Goal: Task Accomplishment & Management: Use online tool/utility

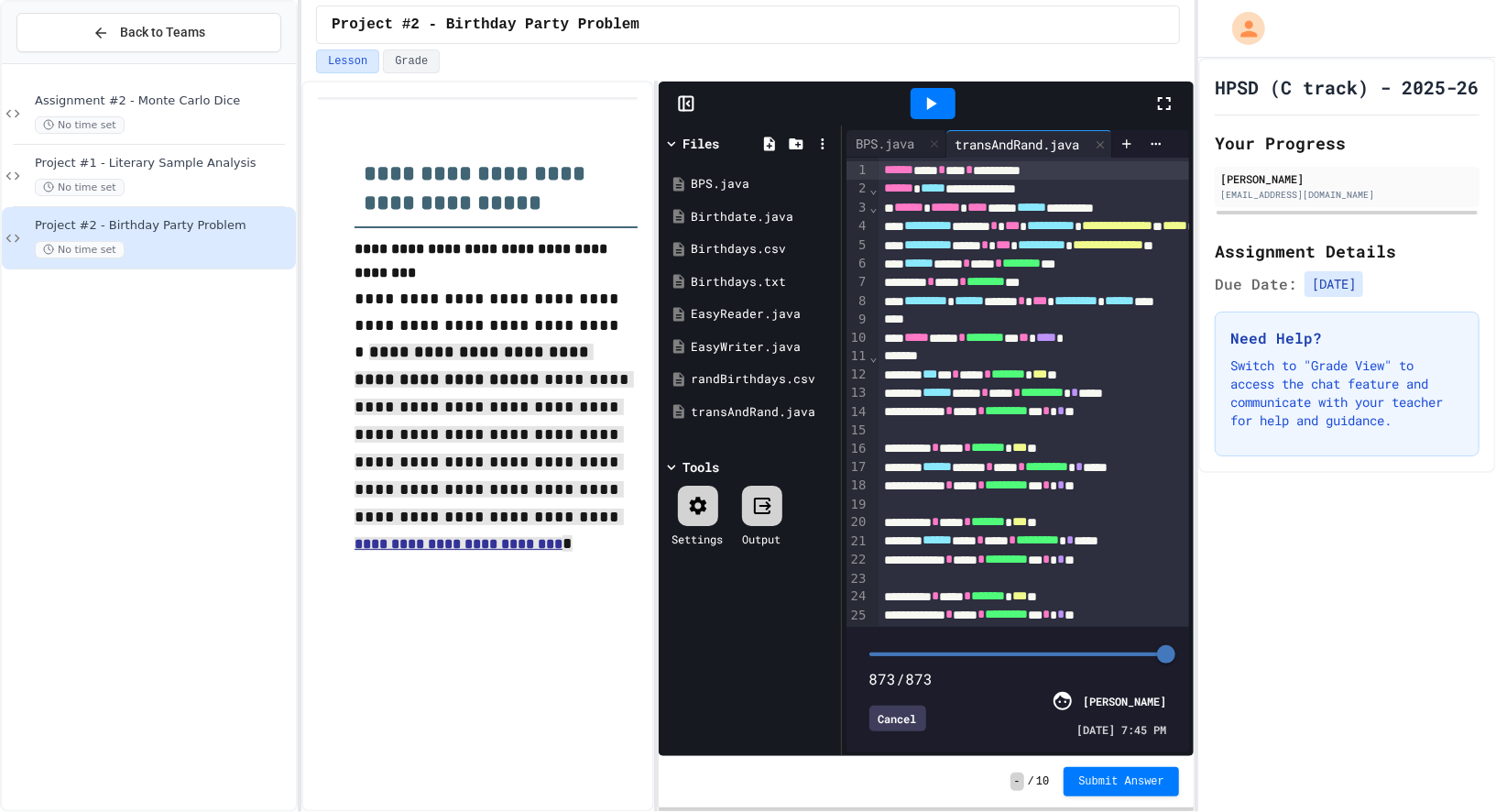
click at [1176, 103] on icon at bounding box center [1164, 103] width 22 height 22
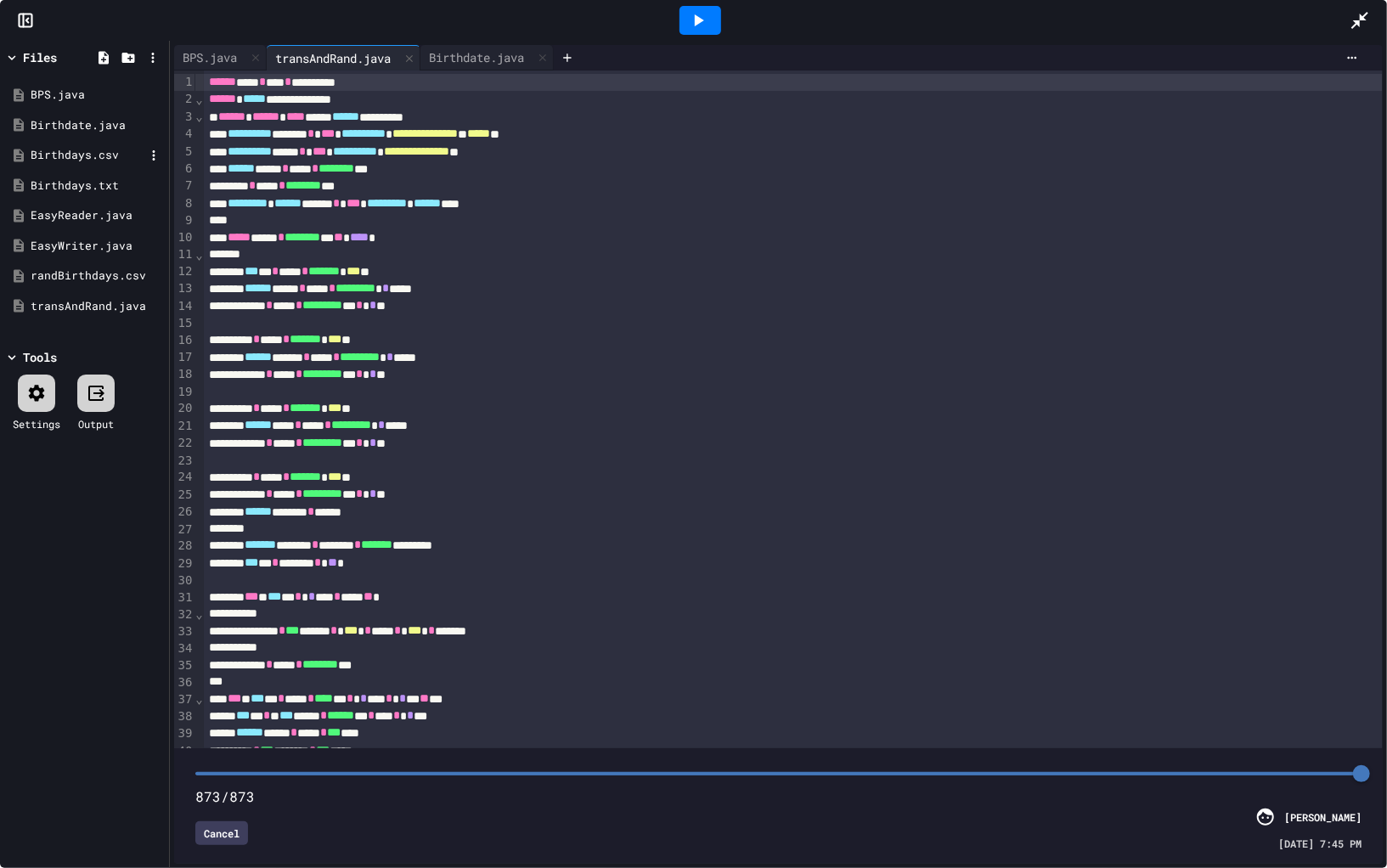
click at [124, 158] on div "Birthdays.csv" at bounding box center [87, 155] width 114 height 17
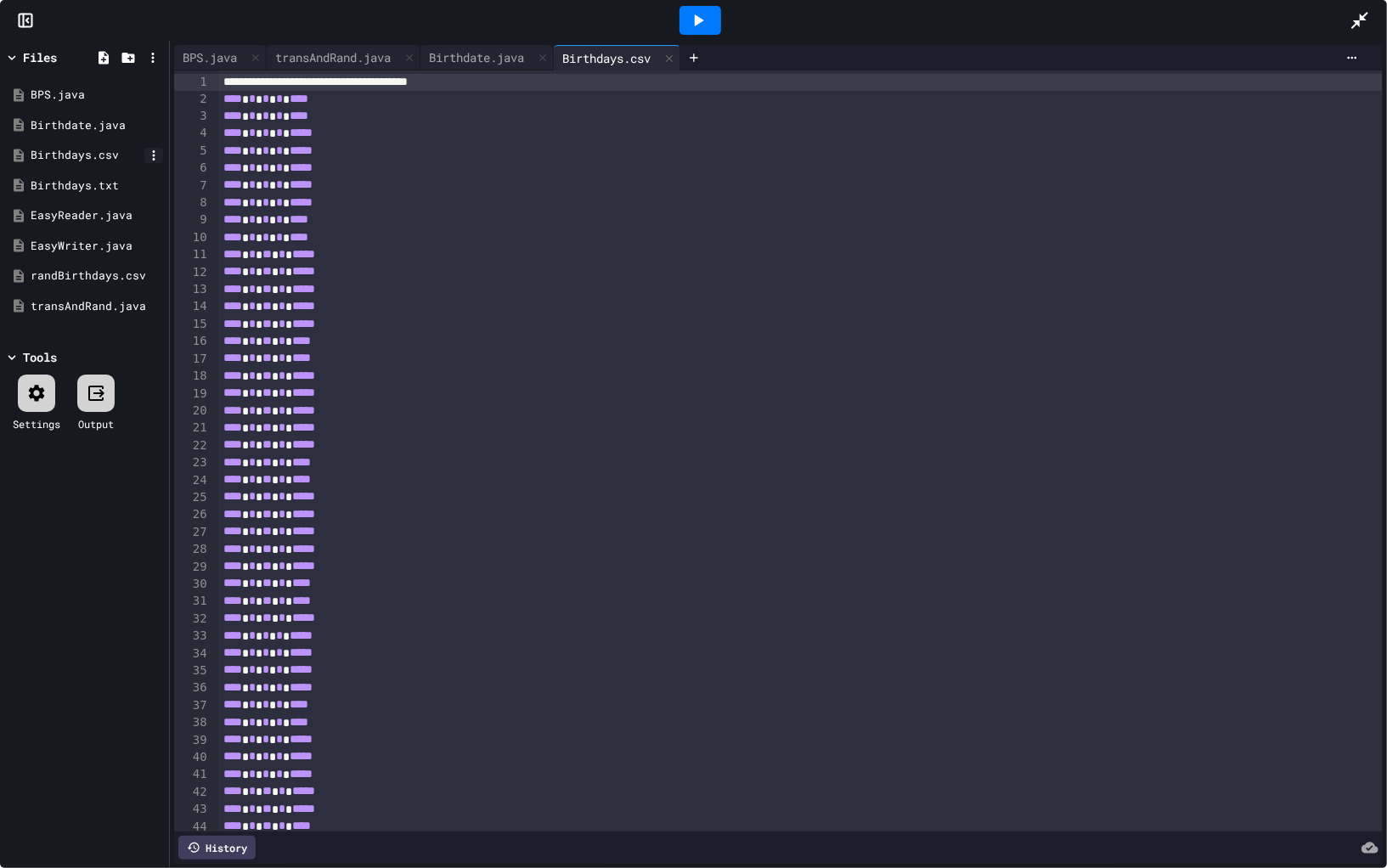
click at [154, 158] on icon at bounding box center [154, 155] width 3 height 10
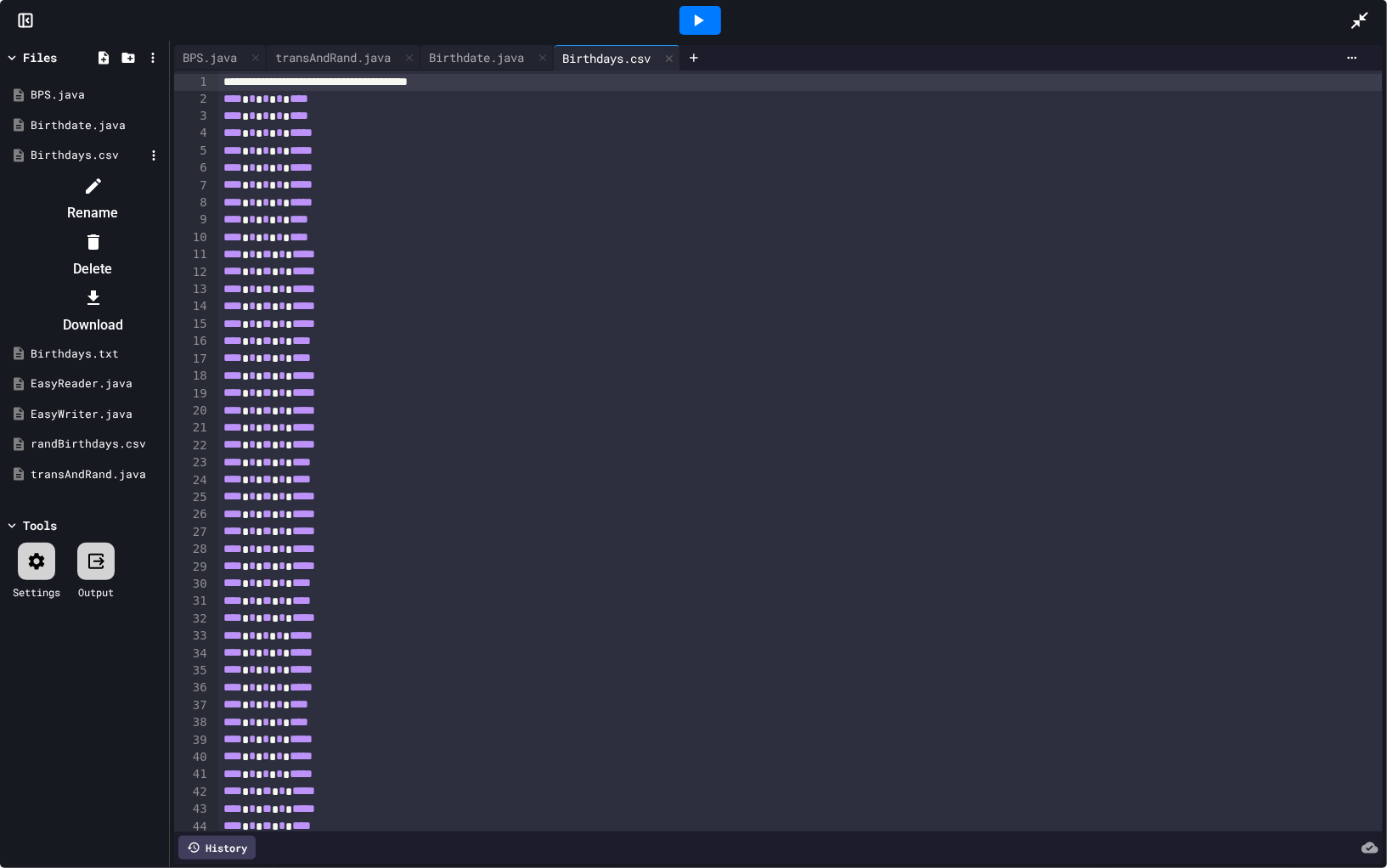
click at [165, 229] on div at bounding box center [93, 242] width 143 height 27
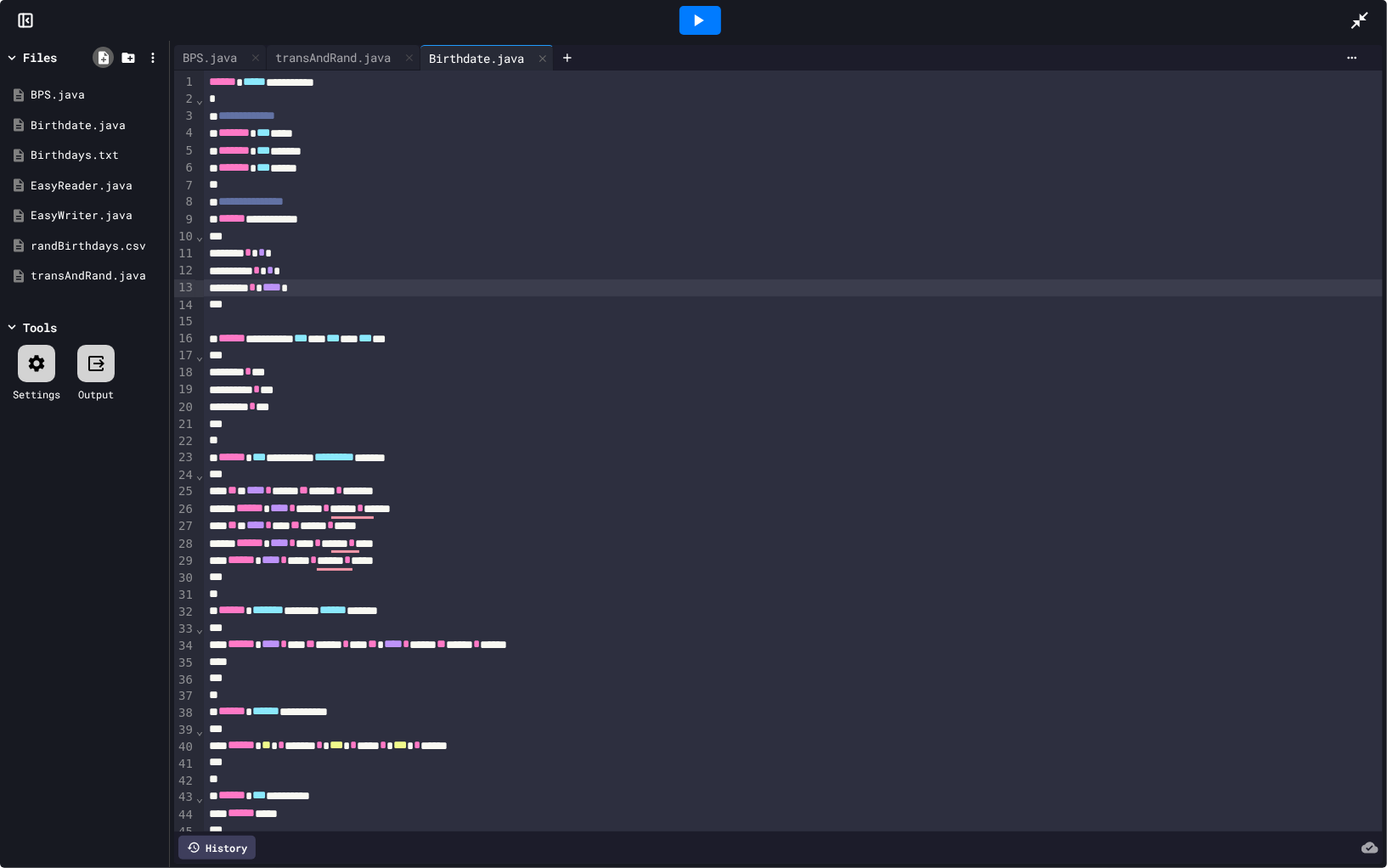
click at [108, 59] on icon at bounding box center [104, 57] width 10 height 13
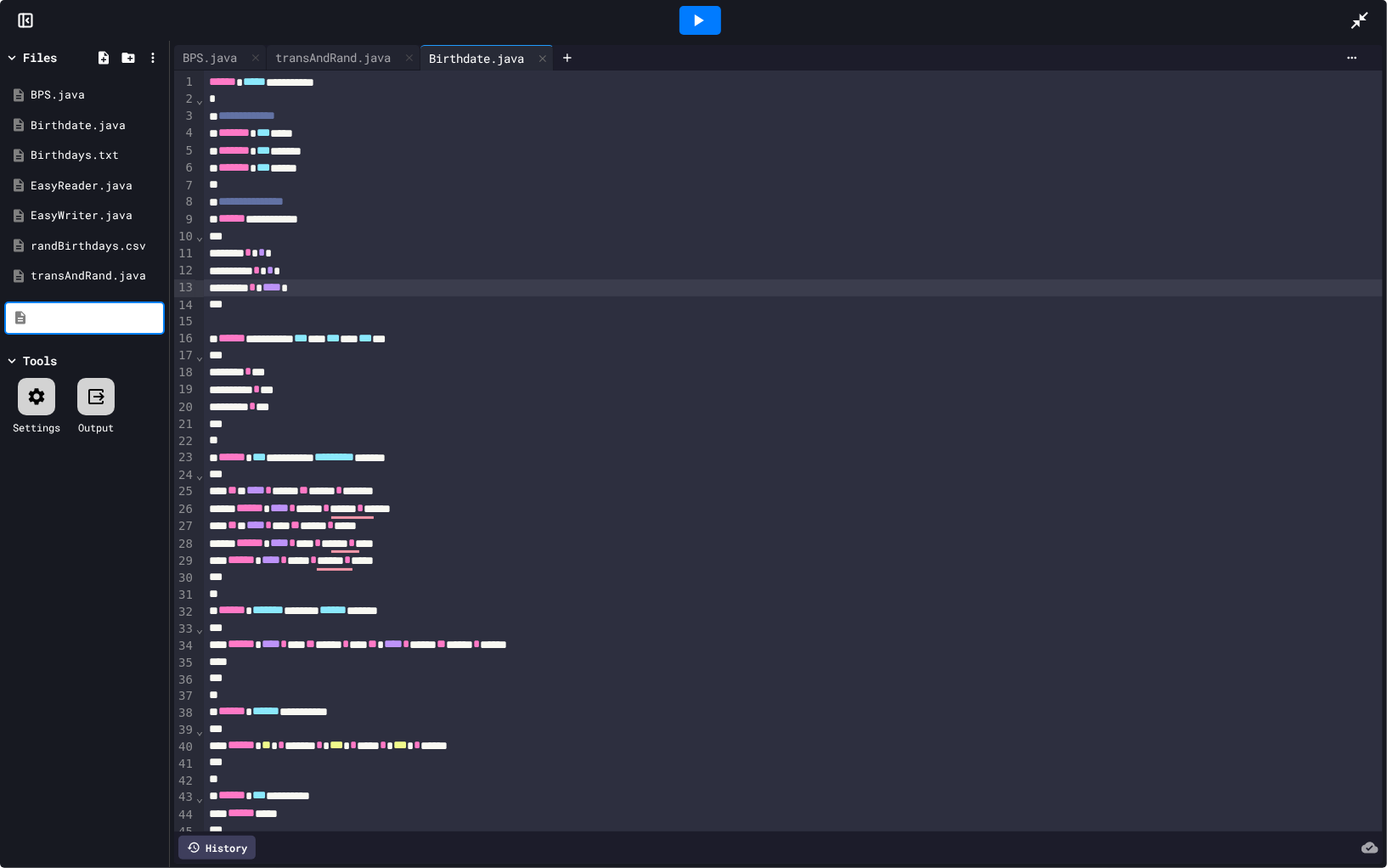
click at [142, 312] on input at bounding box center [97, 318] width 129 height 17
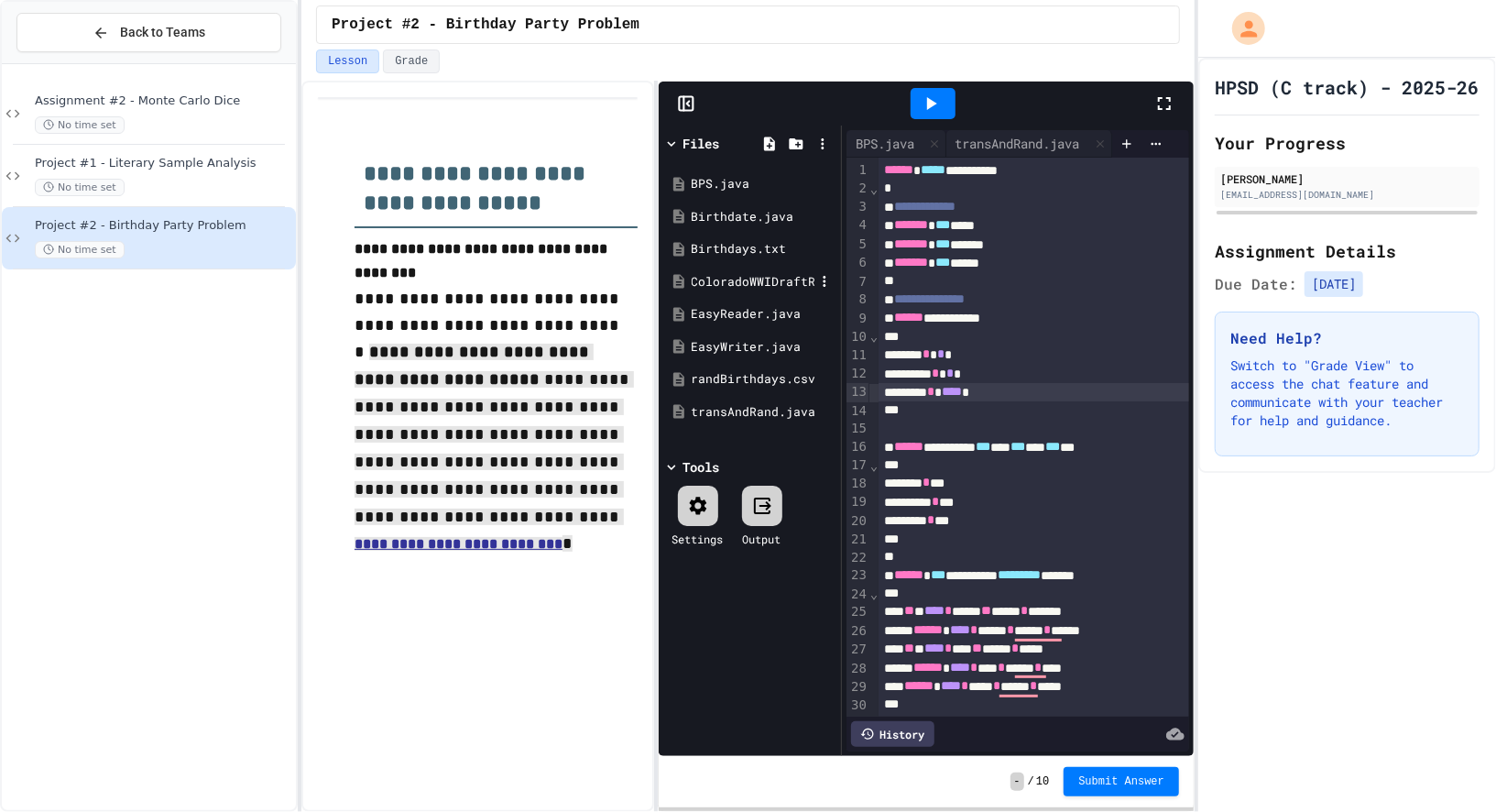
click at [744, 276] on div "ColoradoWWIDraftRegistrationCards1917.pdf" at bounding box center [753, 282] width 122 height 18
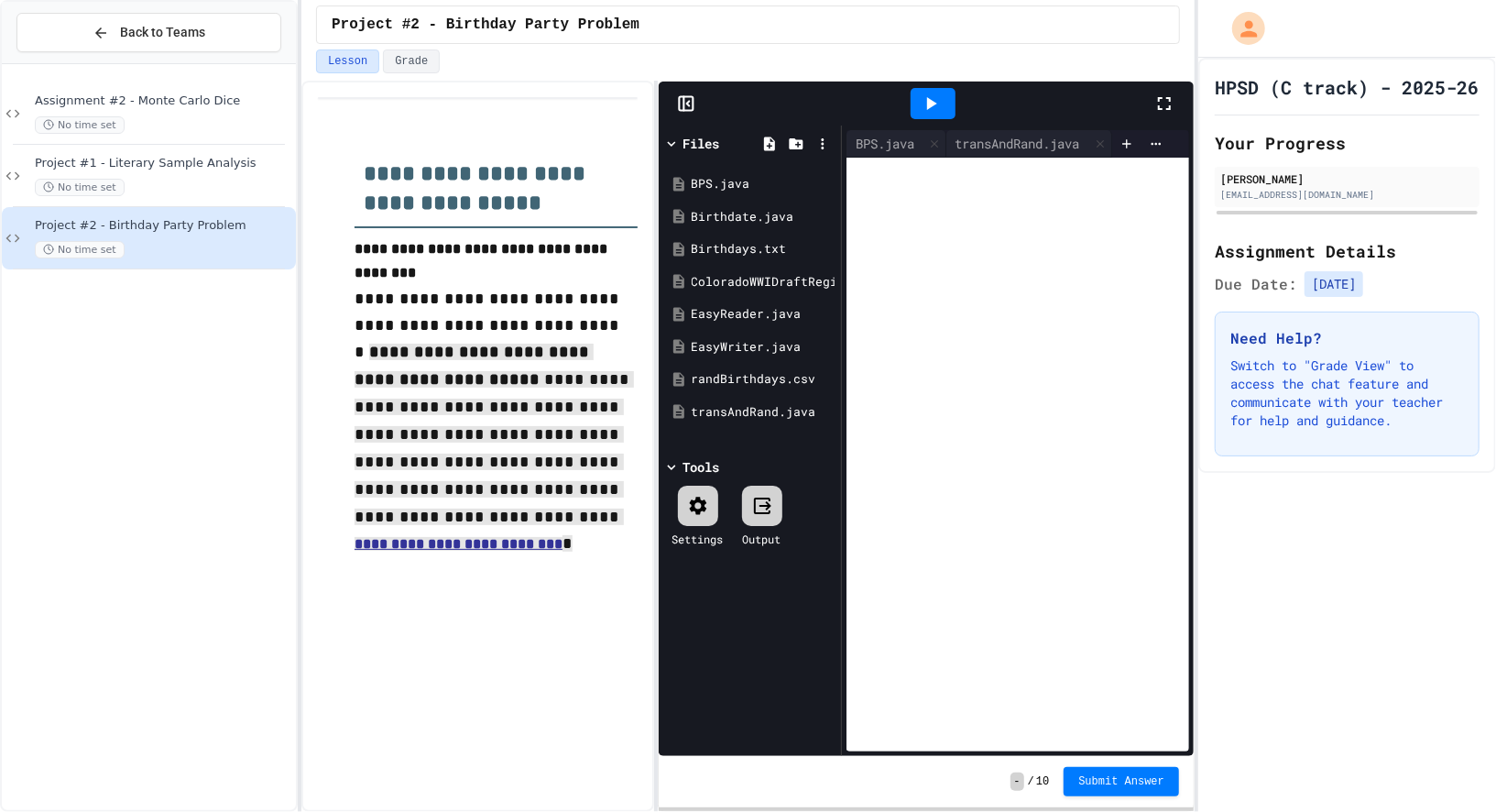
click at [1159, 108] on icon at bounding box center [1164, 103] width 22 height 22
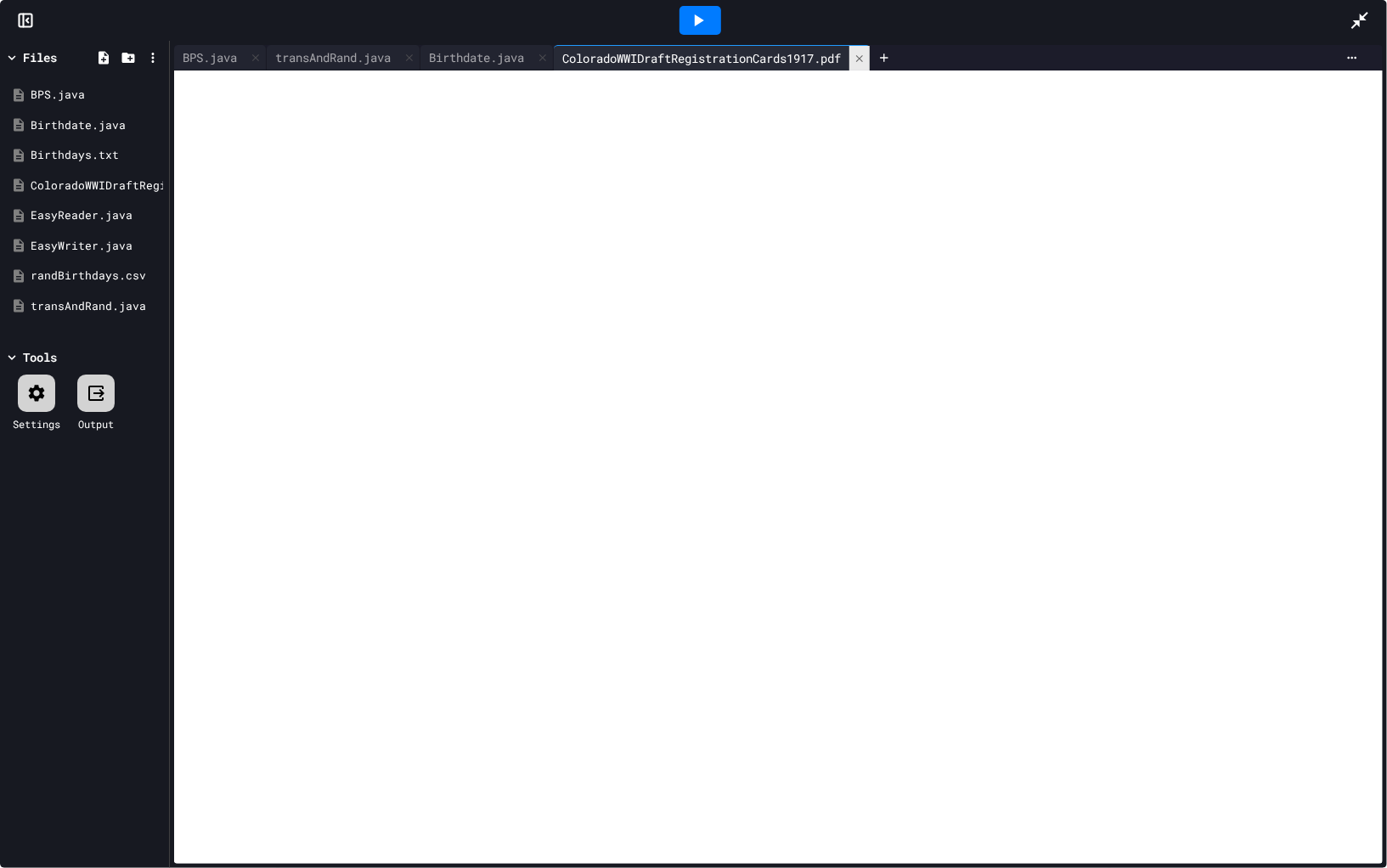
click at [866, 60] on icon at bounding box center [860, 59] width 12 height 12
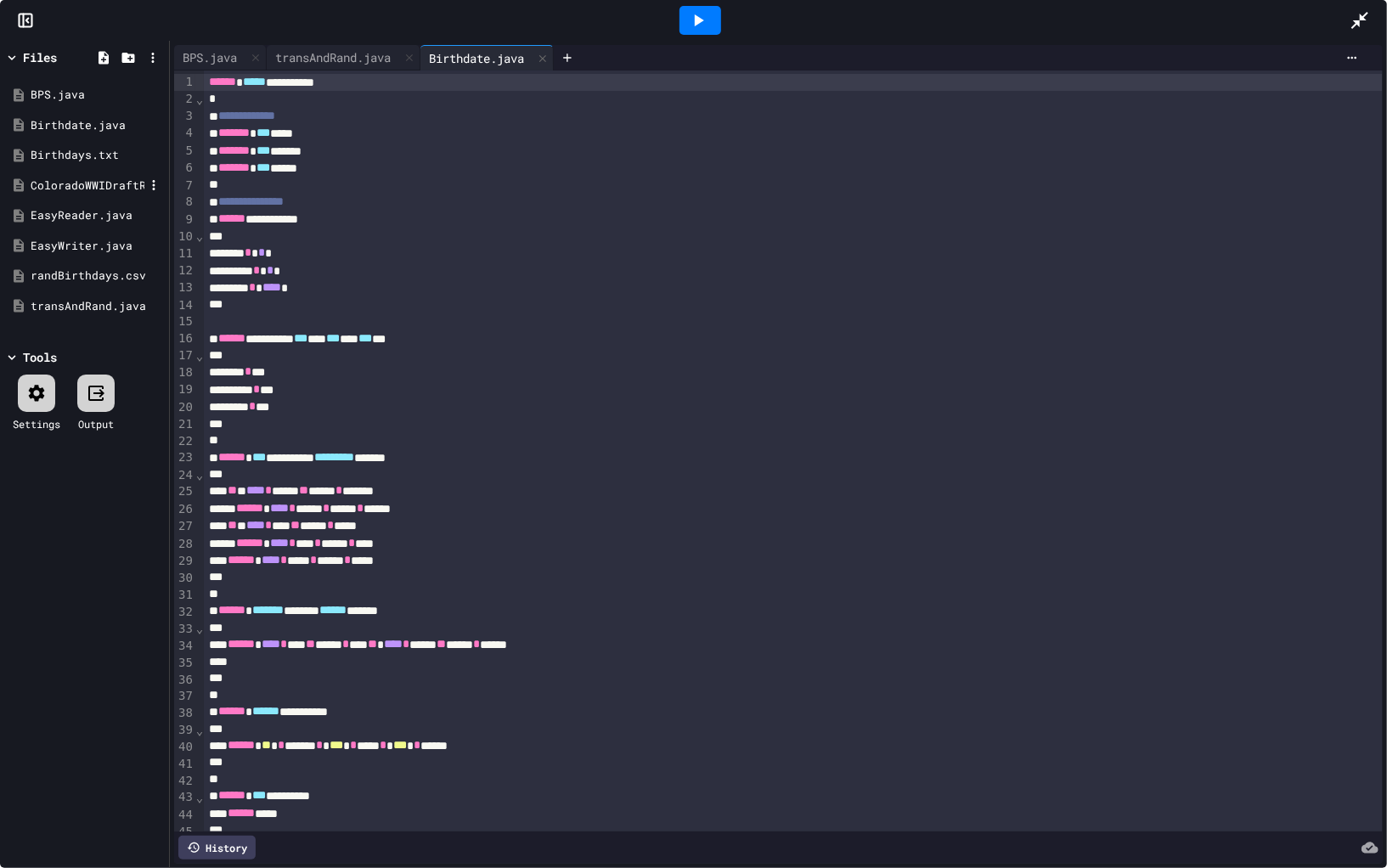
click at [118, 178] on div "ColoradoWWIDraftRegistrationCards1917.pdf" at bounding box center [87, 185] width 114 height 17
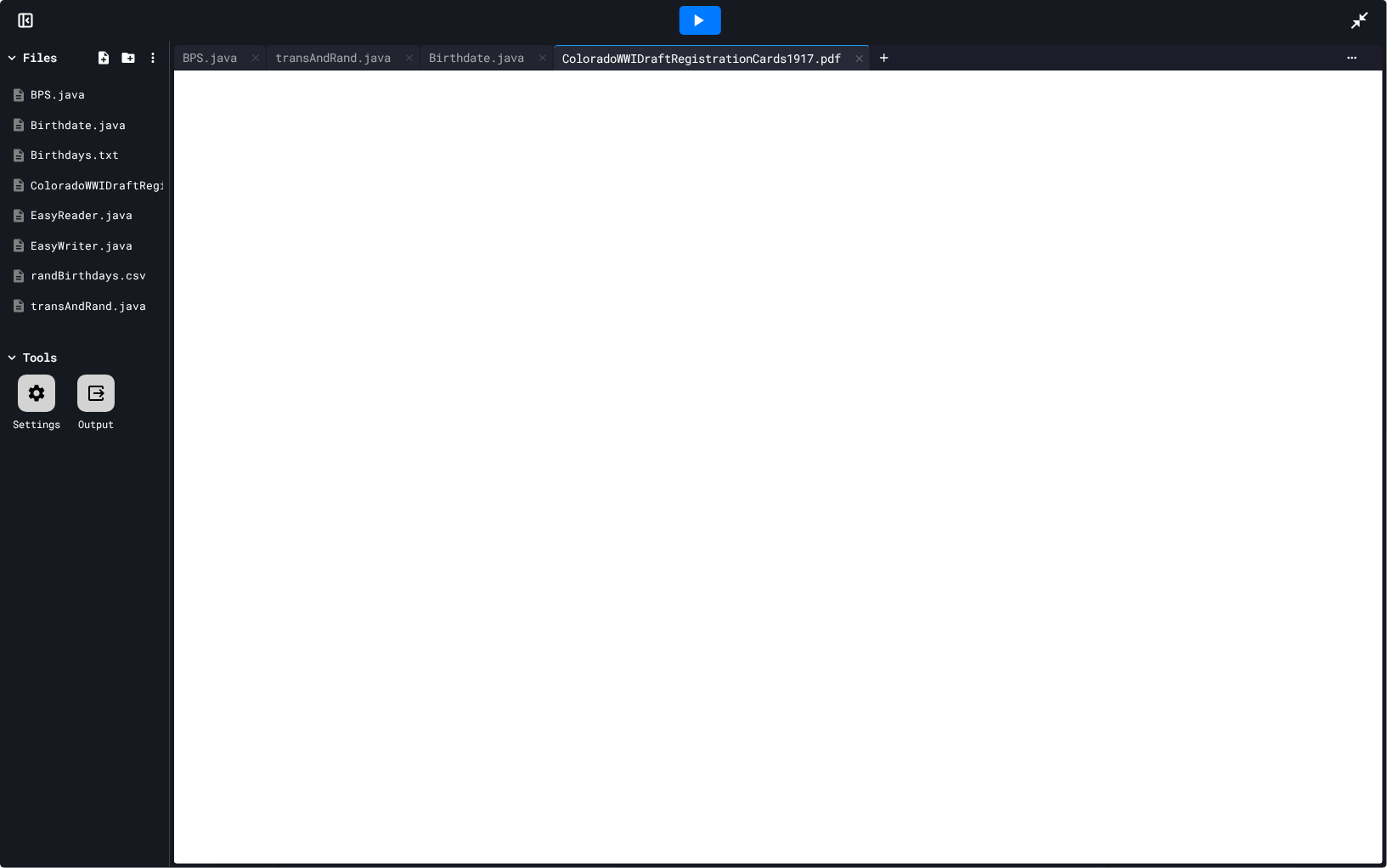
click at [603, 50] on div "ColoradoWWIDraftRegistrationCards1917.pdf" at bounding box center [701, 58] width 296 height 17
click at [500, 136] on div at bounding box center [778, 467] width 1209 height 794
click at [158, 181] on icon at bounding box center [154, 185] width 16 height 16
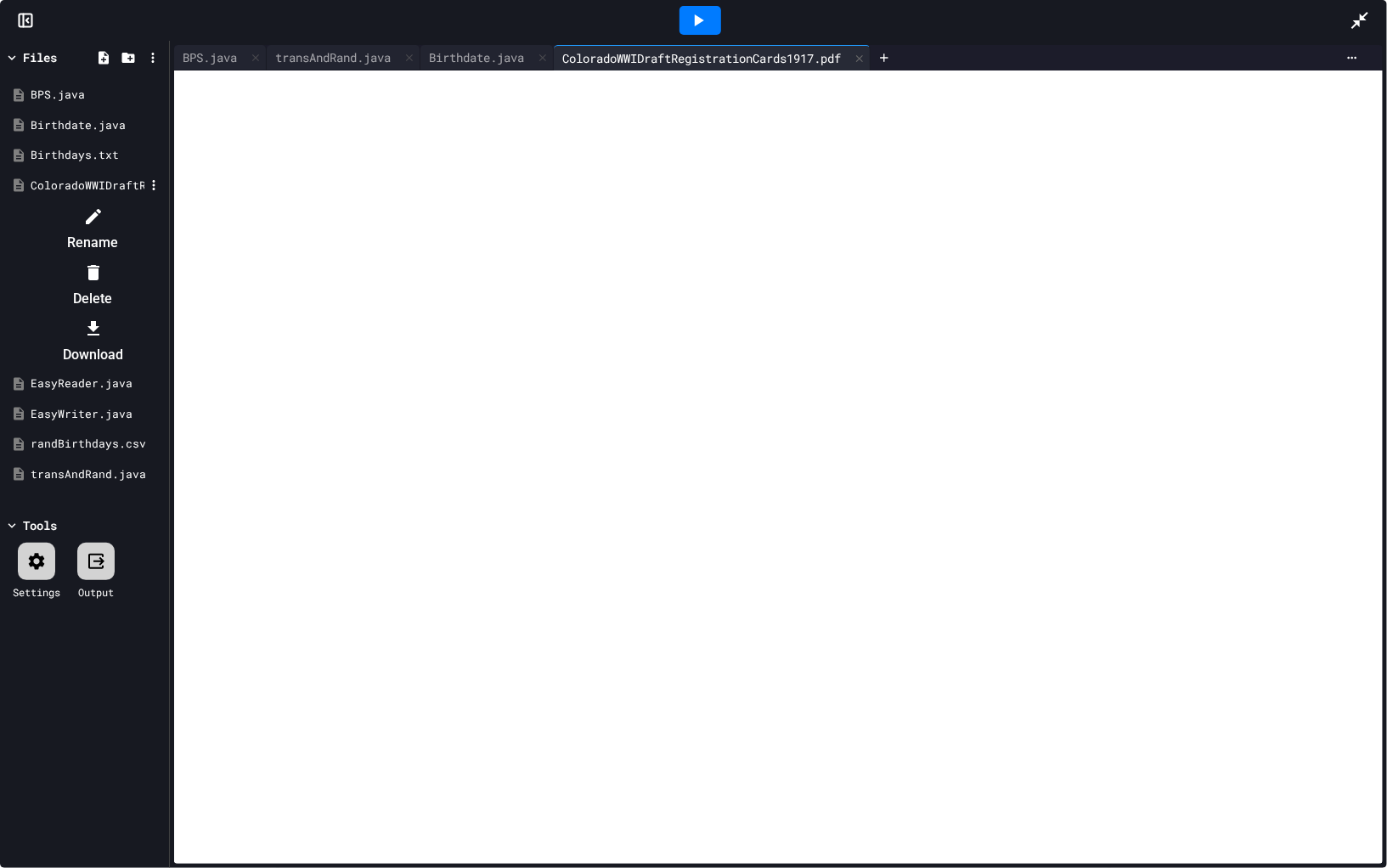
click at [165, 223] on li "Rename" at bounding box center [93, 230] width 143 height 54
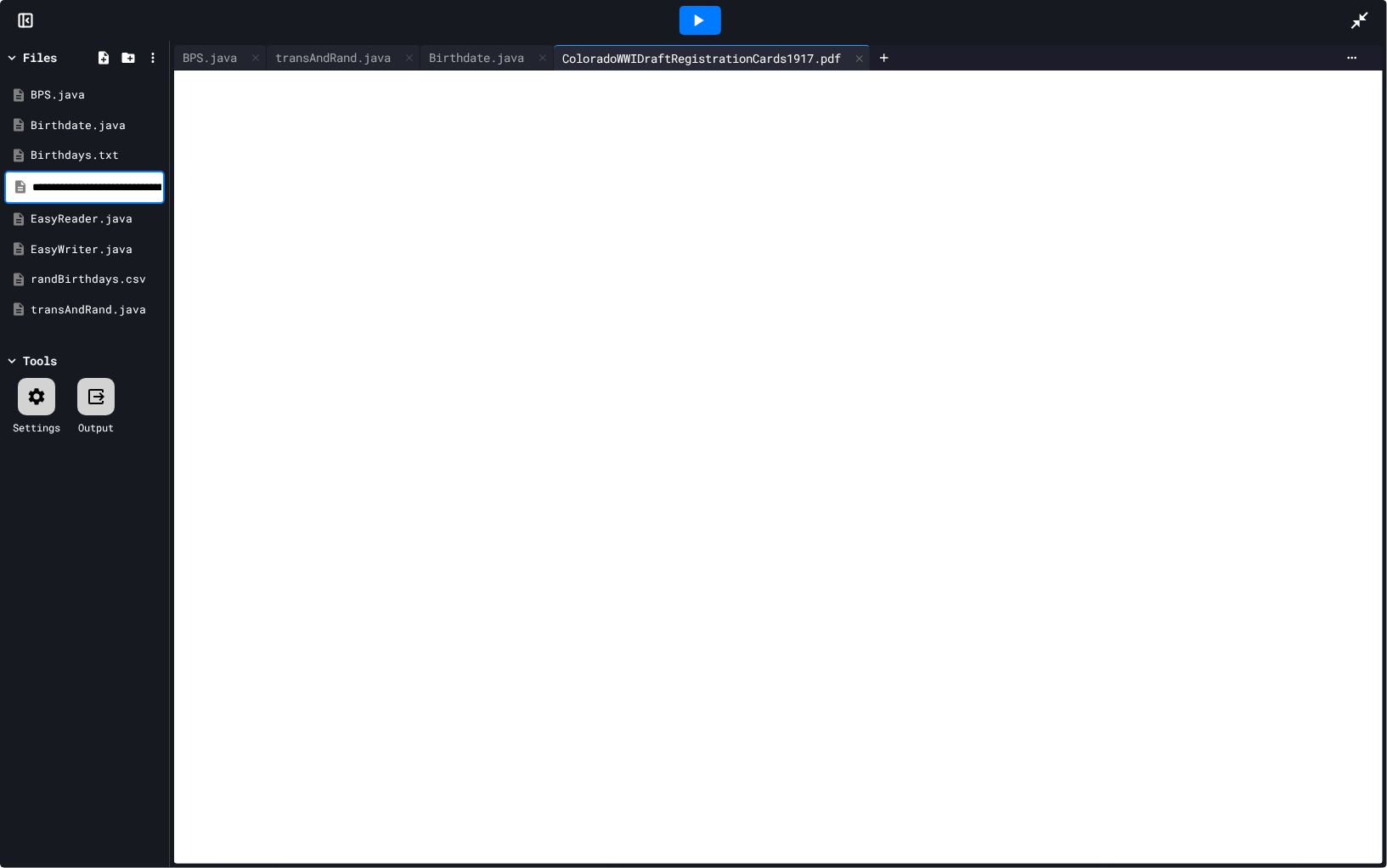
scroll to position [0, 141]
click at [112, 151] on div "Birthdays.txt" at bounding box center [87, 155] width 114 height 17
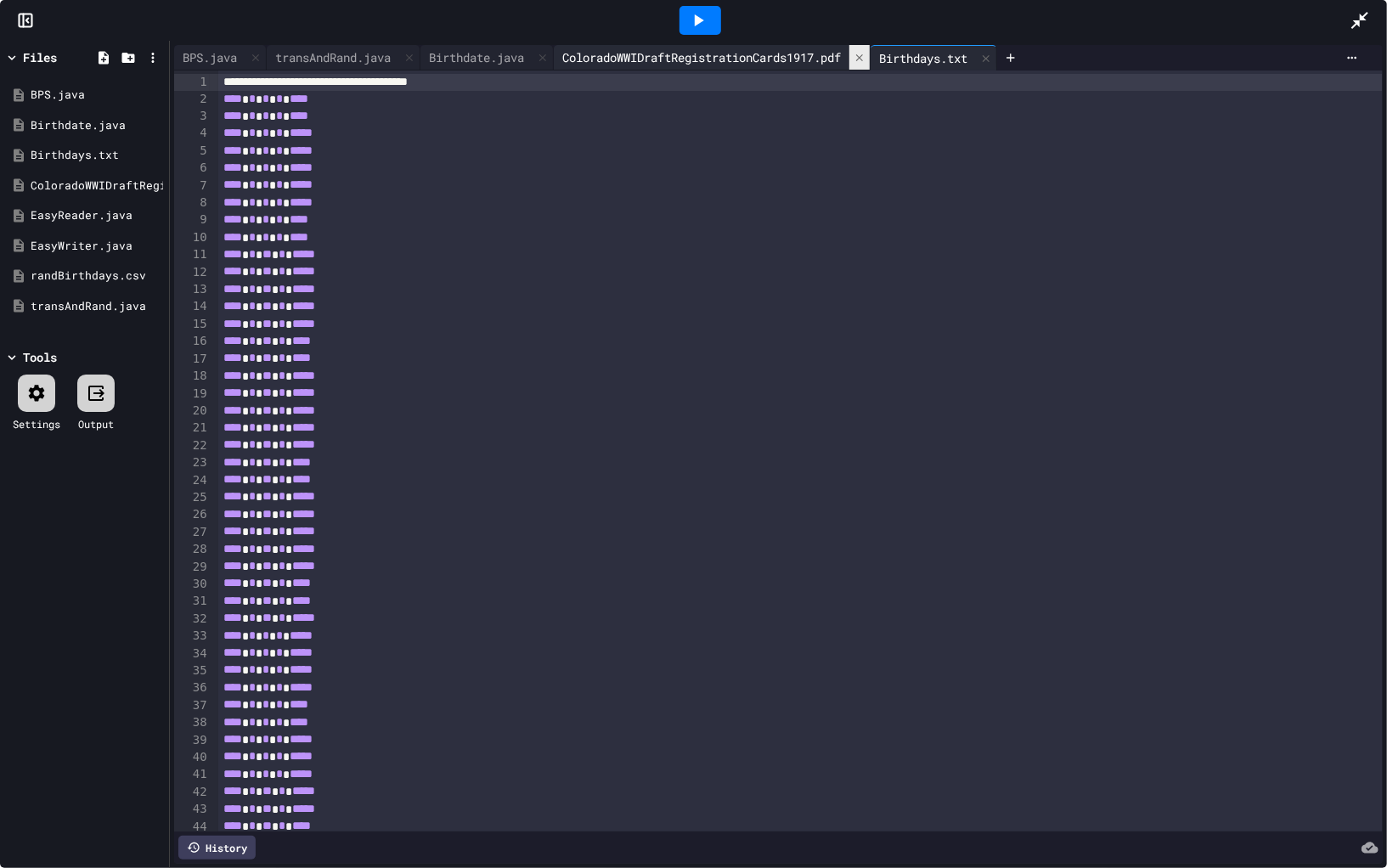
click at [870, 55] on div at bounding box center [859, 58] width 20 height 24
click at [480, 64] on div "Birthdate.java" at bounding box center [476, 57] width 112 height 17
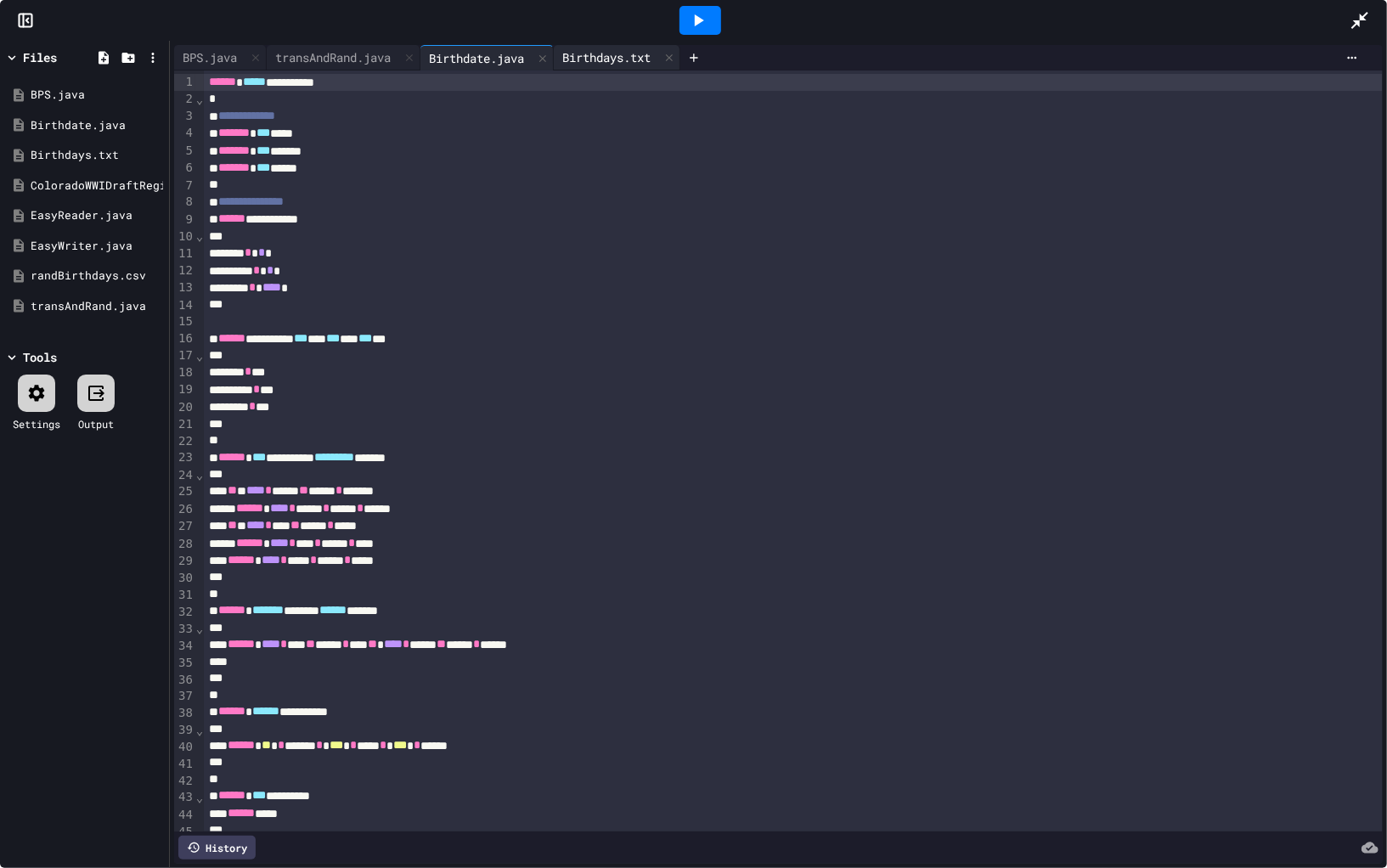
click at [604, 57] on div "Birthdays.txt" at bounding box center [606, 57] width 106 height 17
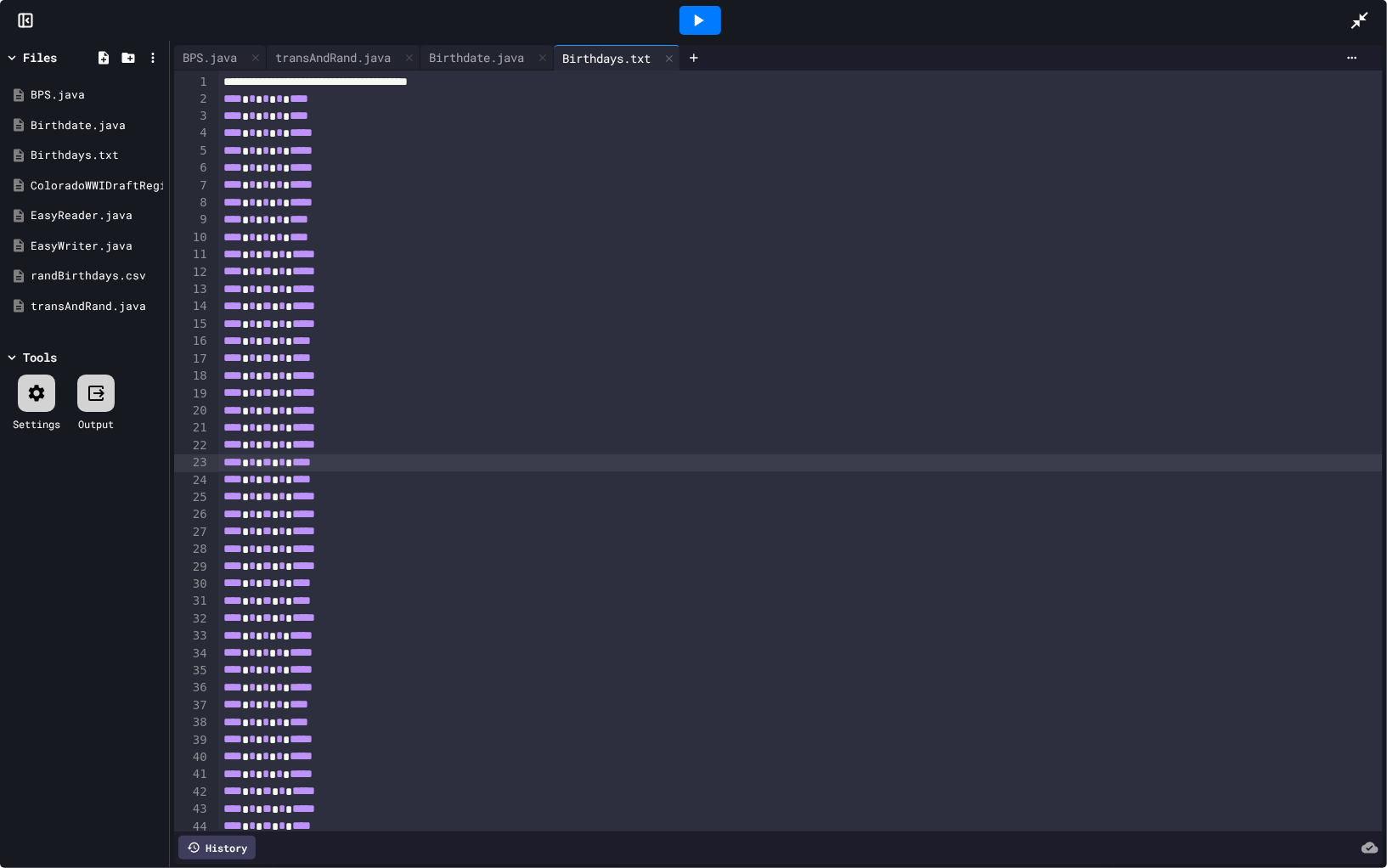
click at [486, 469] on div "**** * * * ** * * * ****" at bounding box center [801, 462] width 1165 height 17
click at [431, 316] on div "**** * * * ** * * * *****" at bounding box center [801, 324] width 1165 height 17
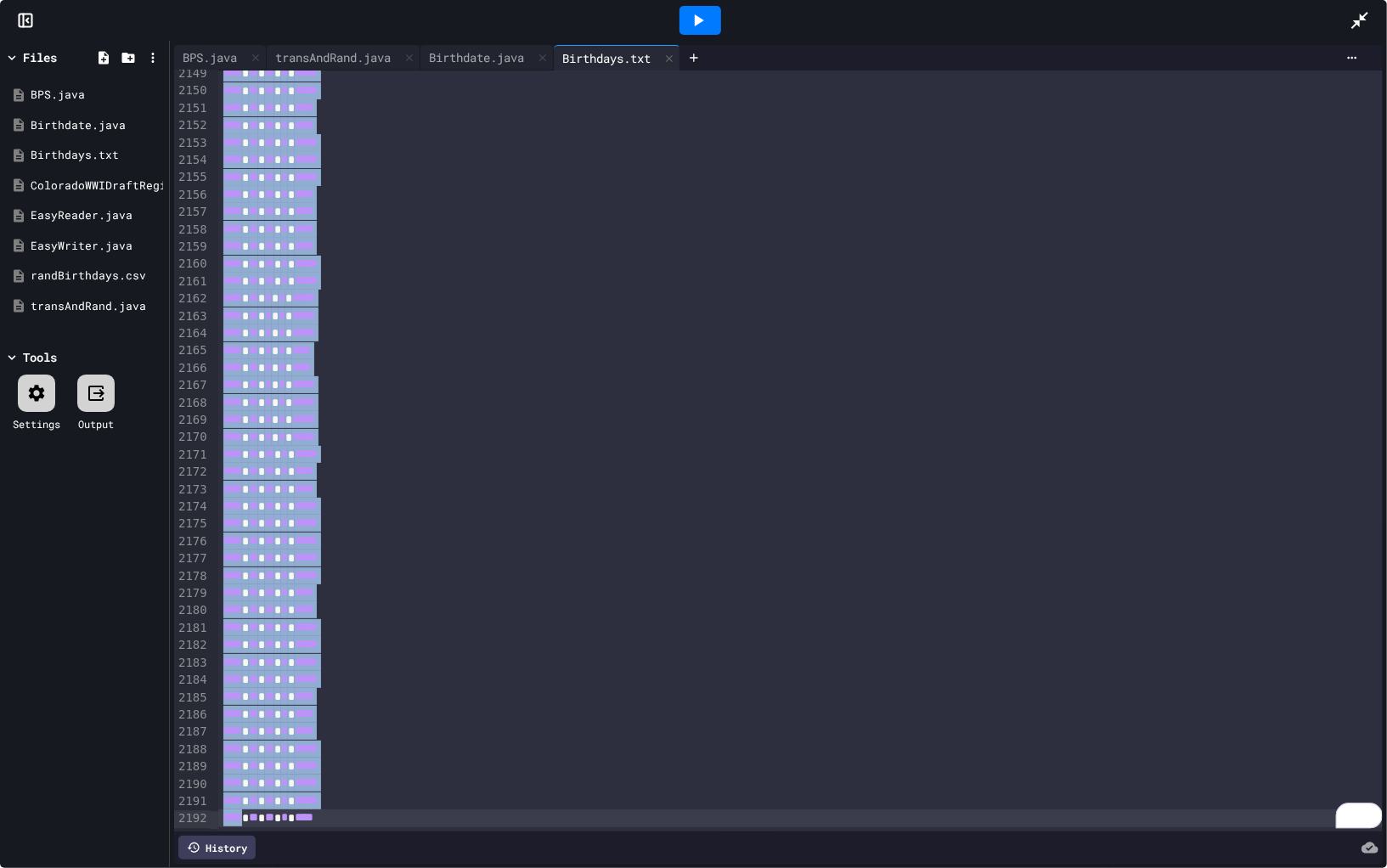
scroll to position [35790, 0]
click at [624, 384] on div "**** * ** * * * * * *****" at bounding box center [801, 384] width 1165 height 17
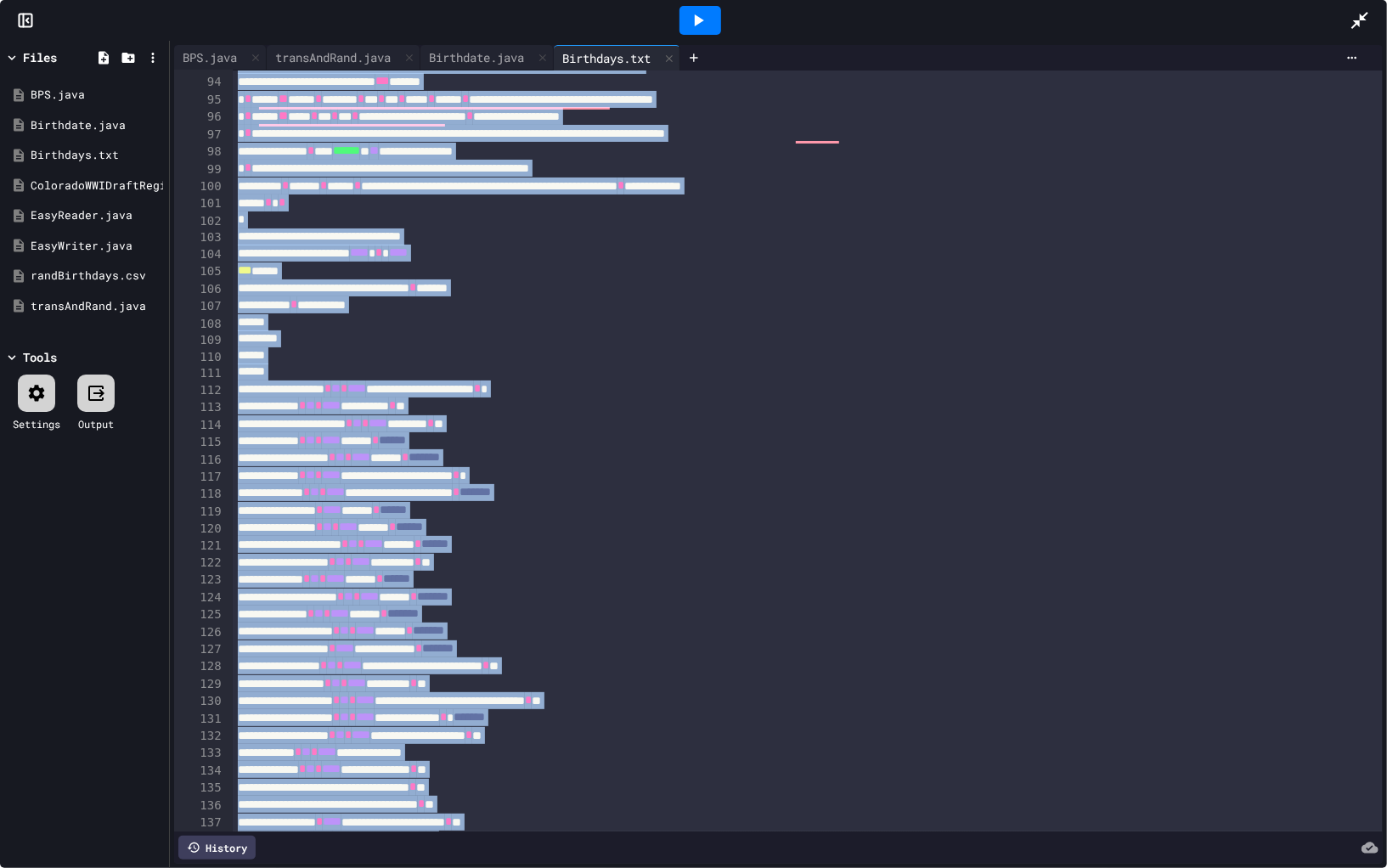
scroll to position [1657, 0]
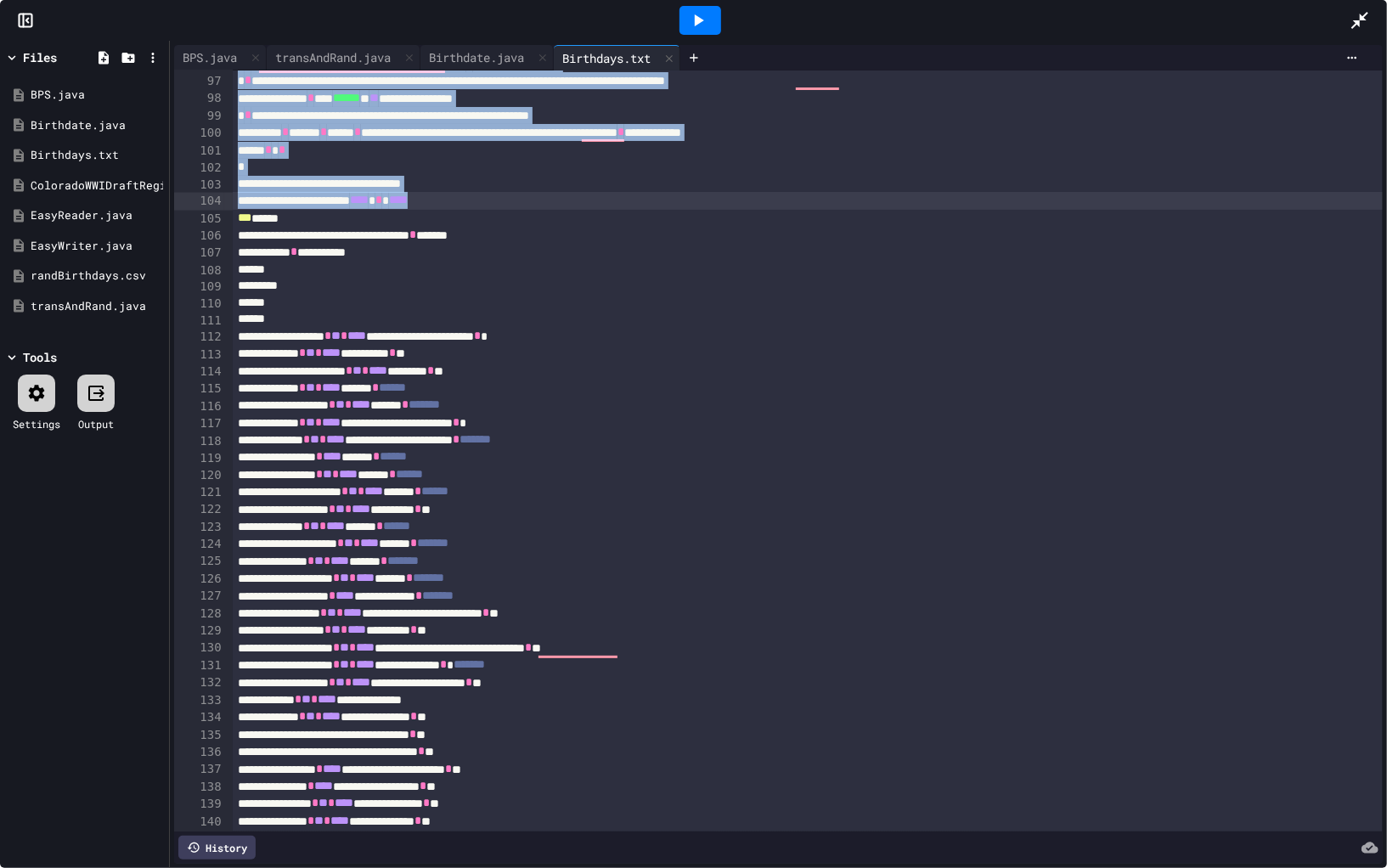
drag, startPoint x: 242, startPoint y: 83, endPoint x: 900, endPoint y: 203, distance: 668.9
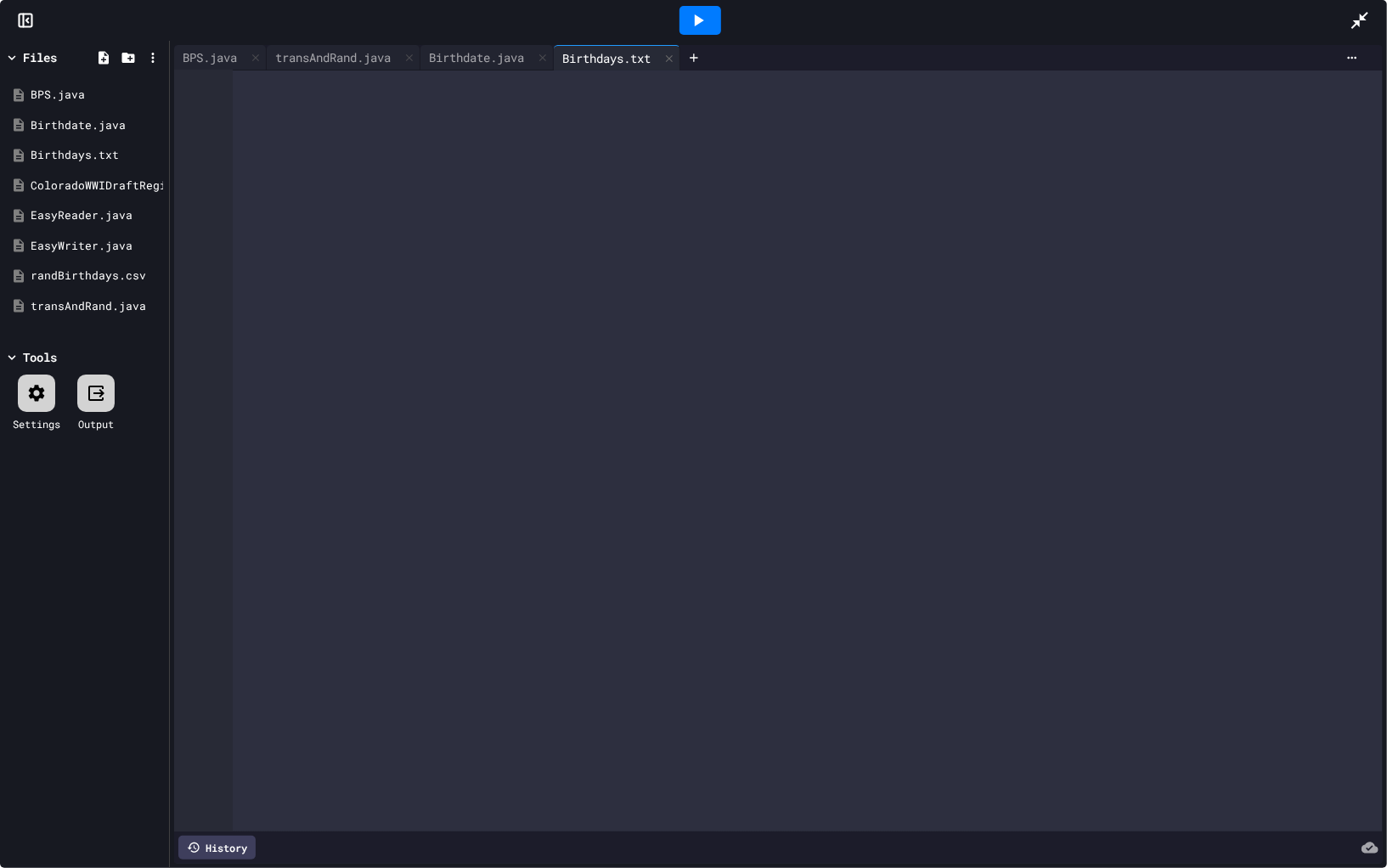
scroll to position [0, 0]
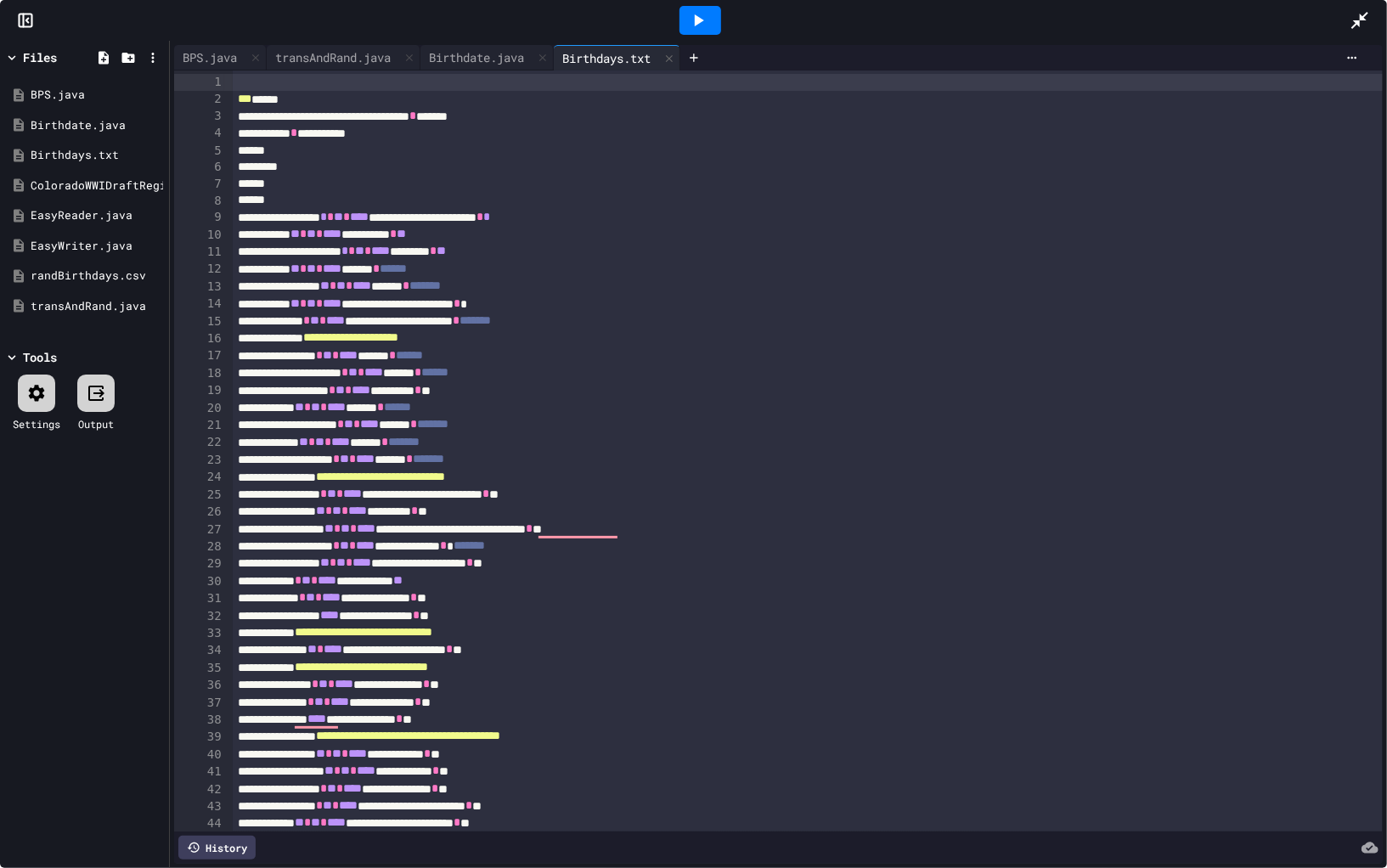
click at [927, 176] on div "******" at bounding box center [808, 183] width 1150 height 17
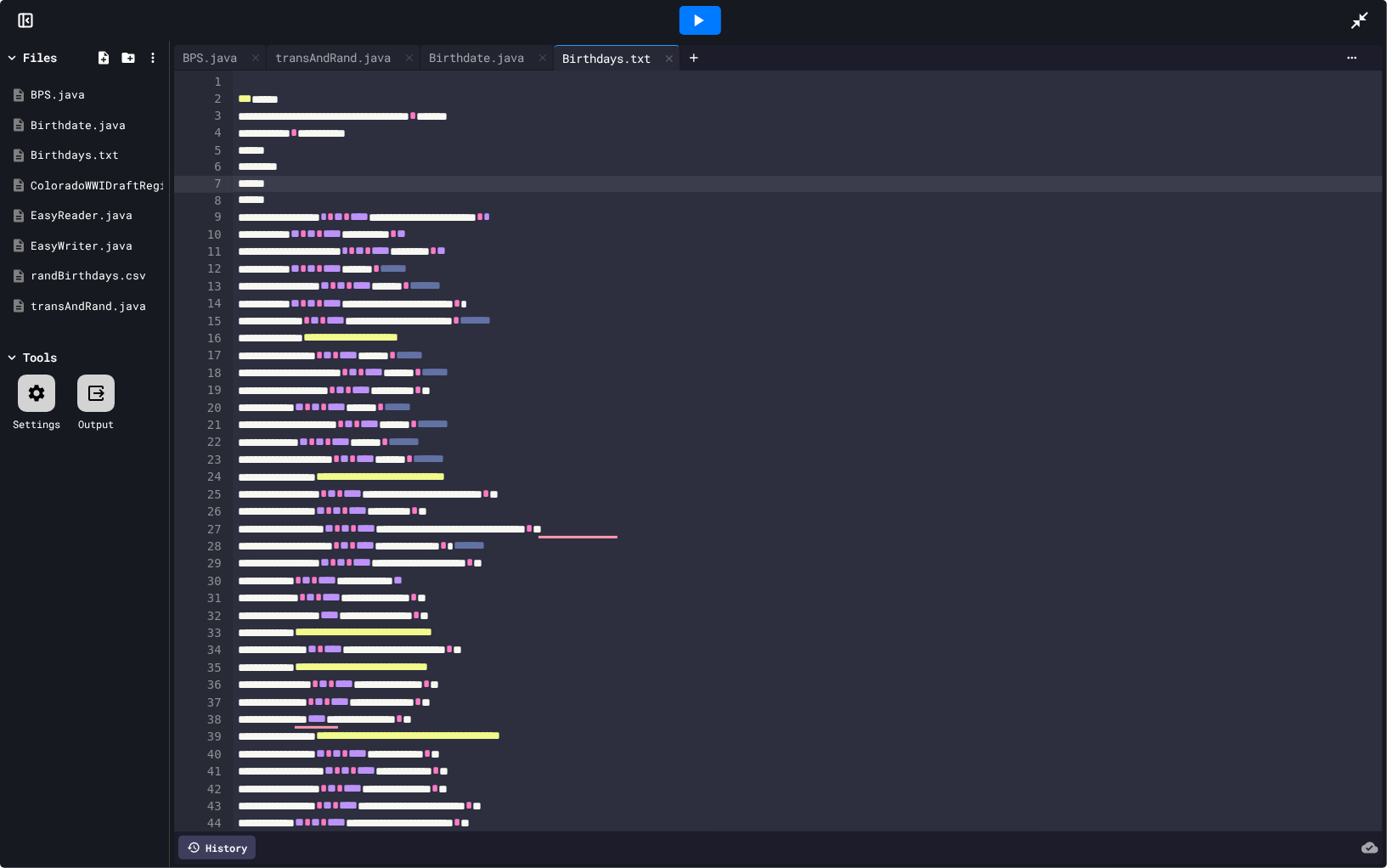
click at [241, 105] on span "***" at bounding box center [245, 99] width 14 height 12
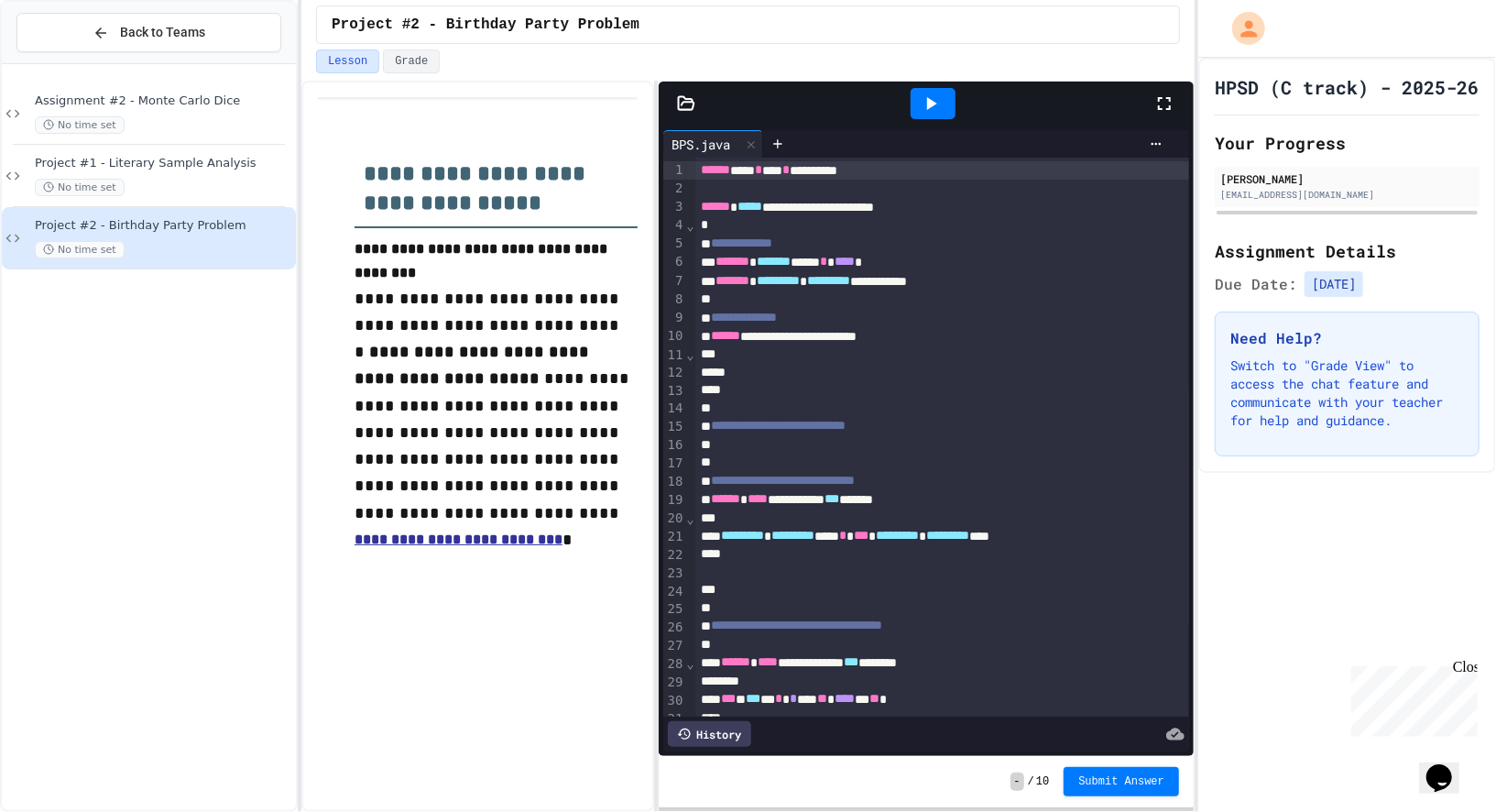
click at [1161, 106] on icon at bounding box center [1165, 104] width 13 height 13
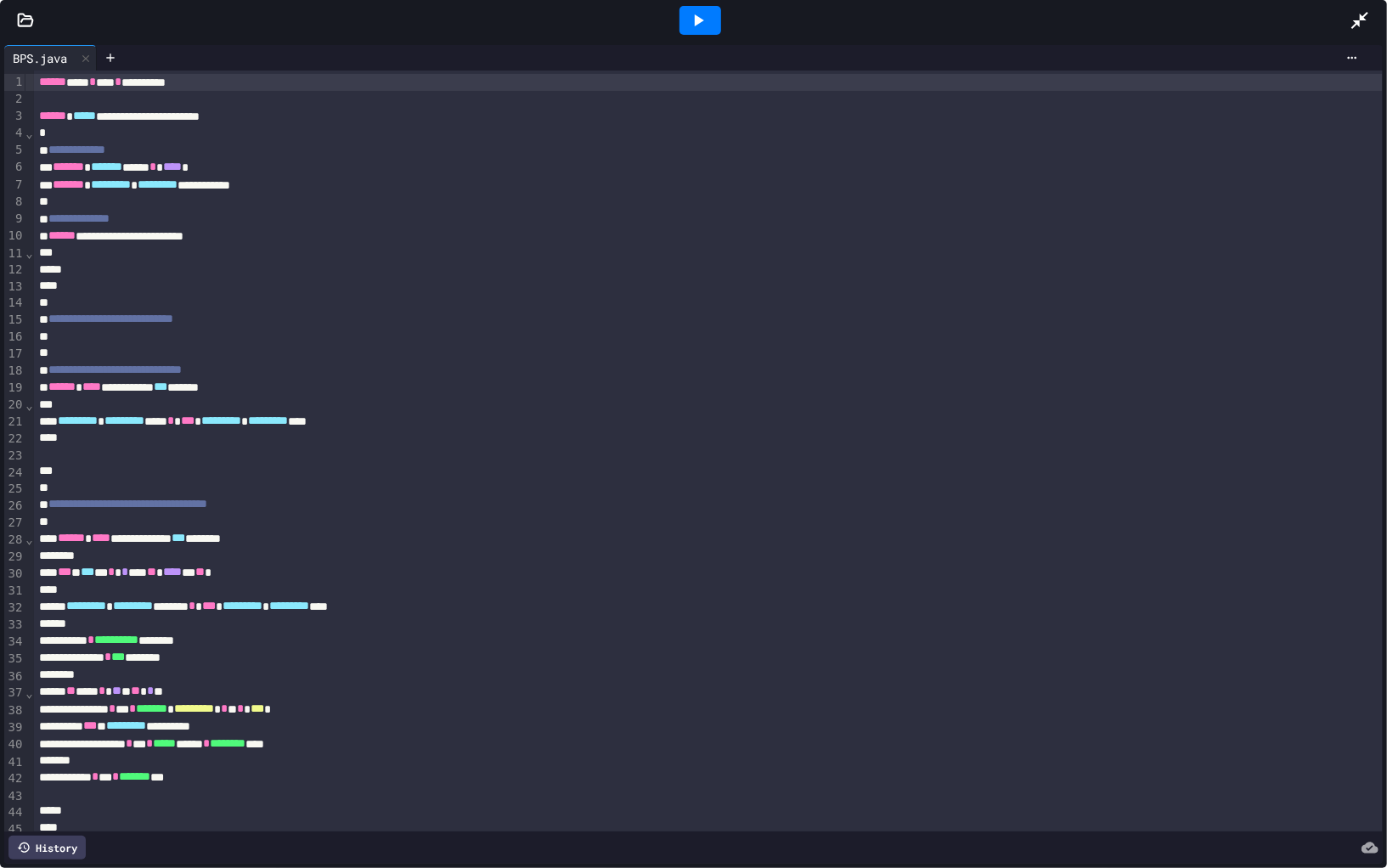
click at [16, 21] on div at bounding box center [25, 20] width 51 height 17
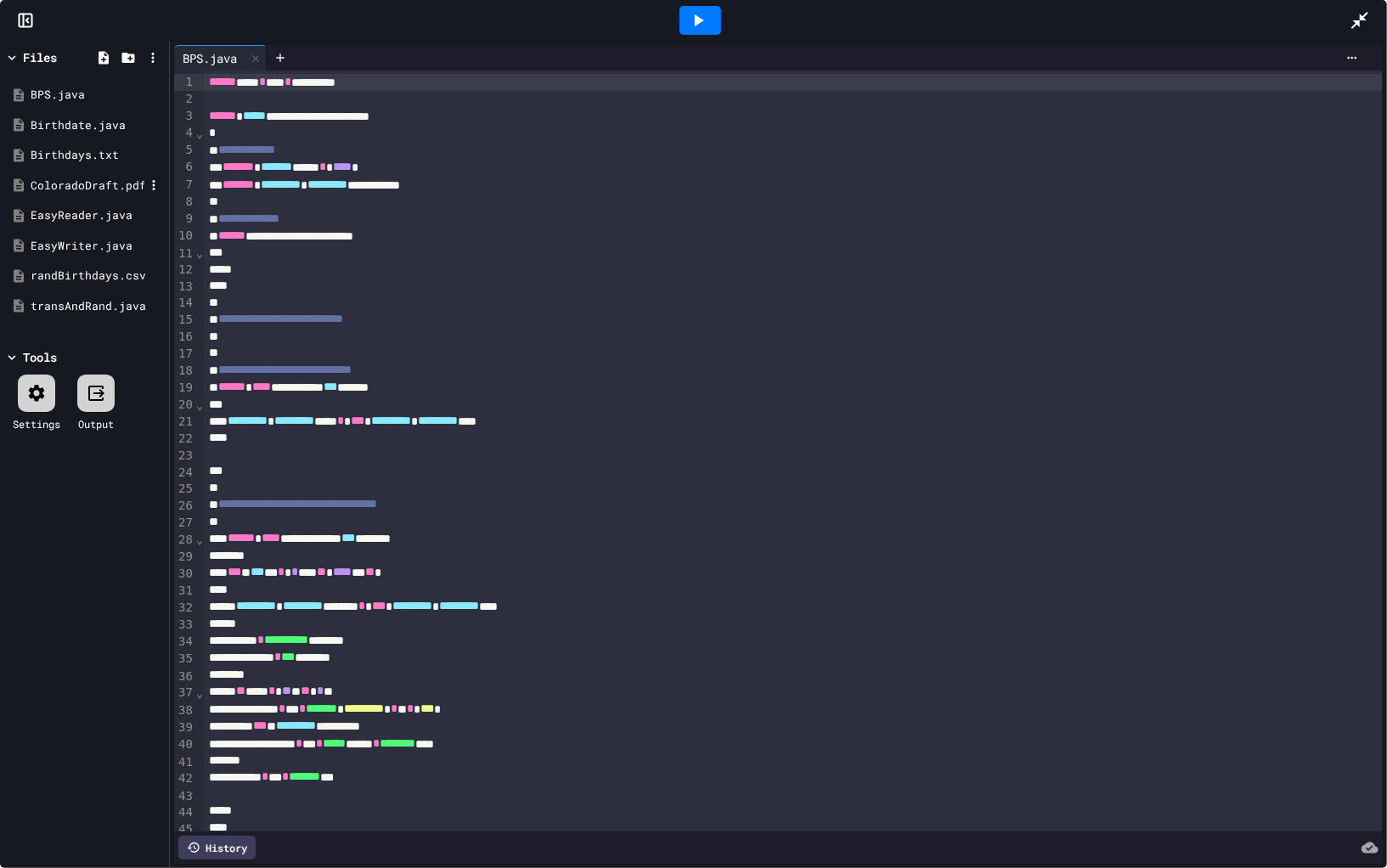
click at [97, 189] on div "ColoradoDraft.pdf" at bounding box center [87, 185] width 114 height 17
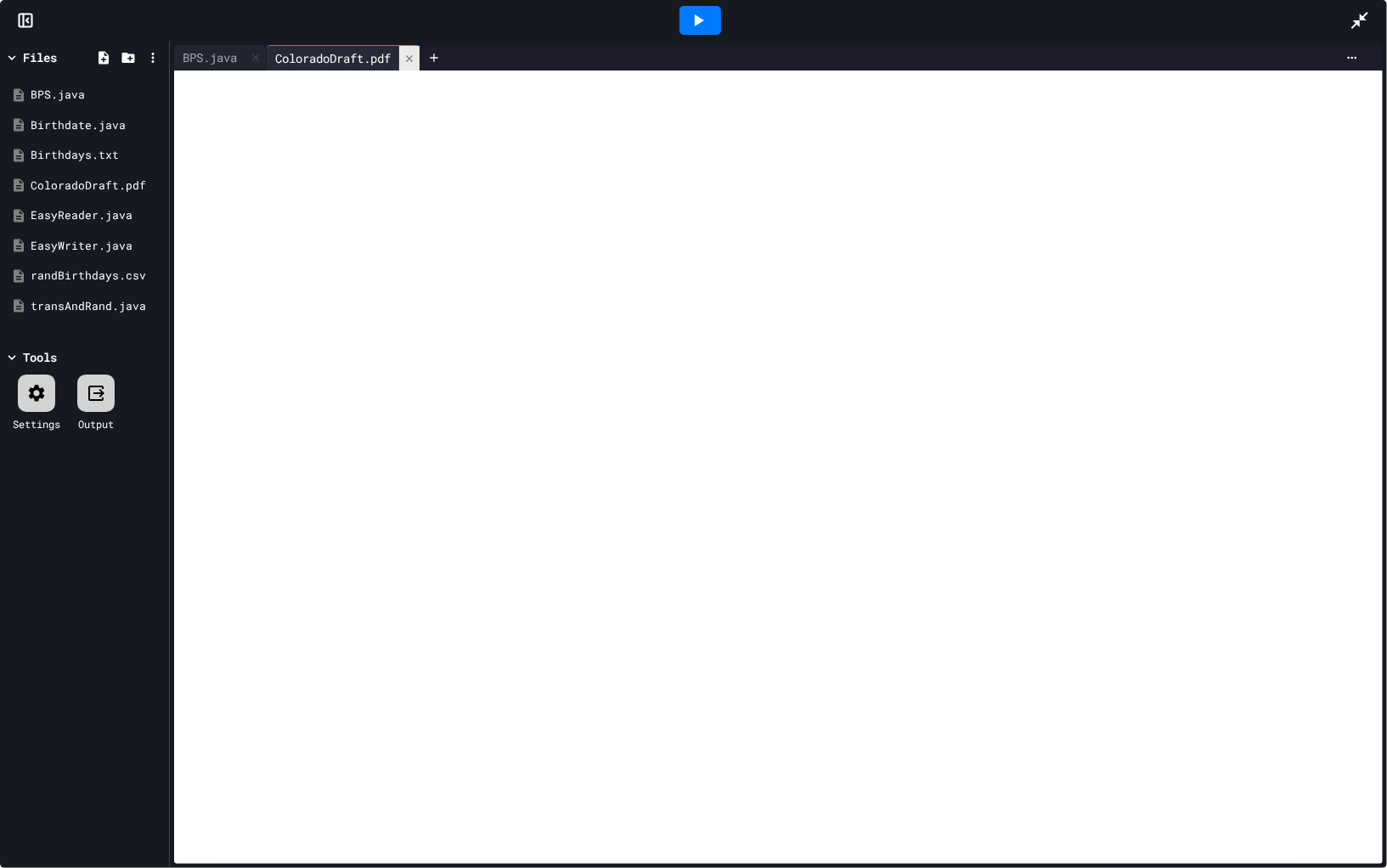
click at [416, 59] on icon at bounding box center [410, 59] width 12 height 12
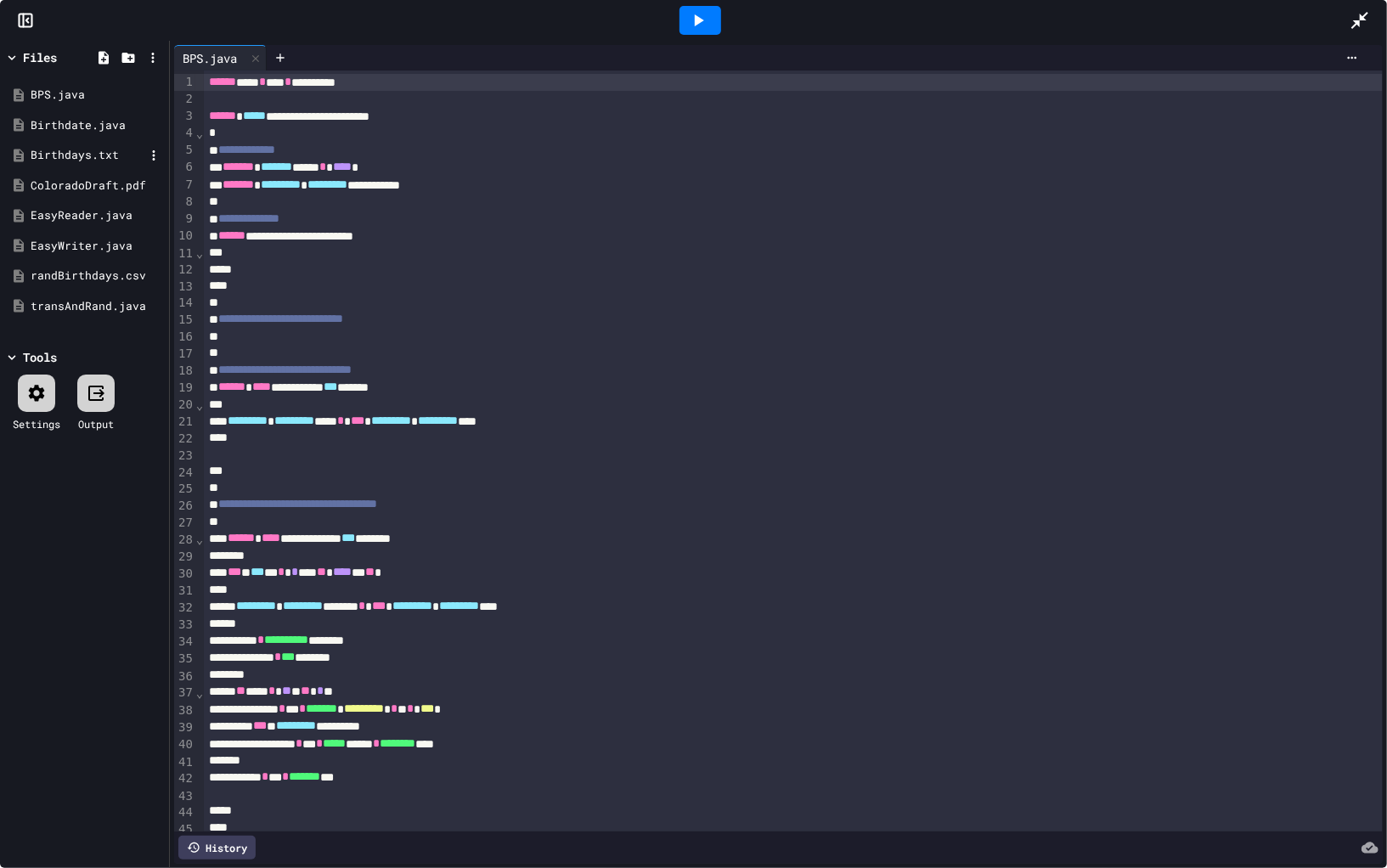
click at [93, 153] on div "Birthdays.txt" at bounding box center [87, 155] width 114 height 17
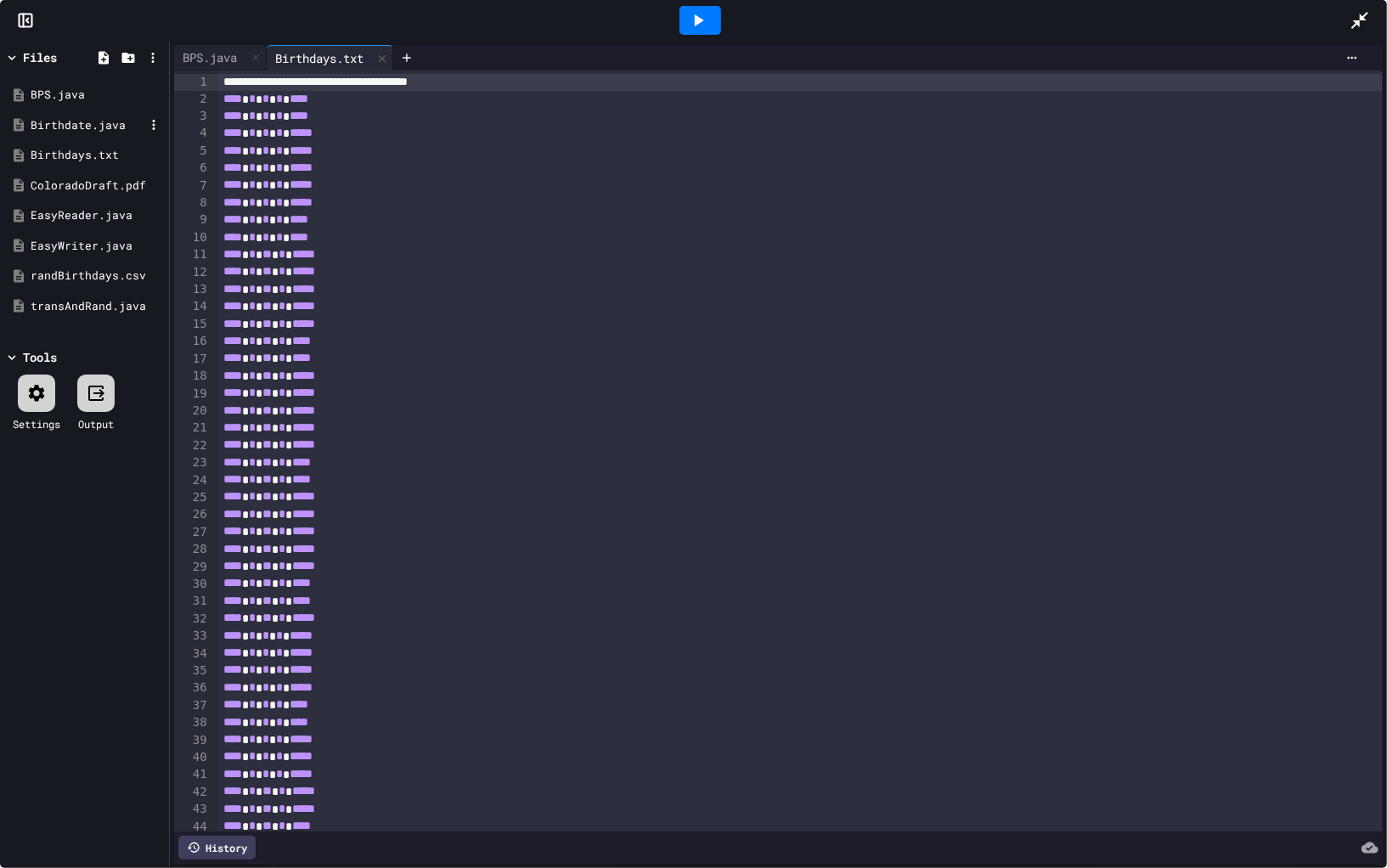
click at [86, 121] on div "Birthdate.java" at bounding box center [87, 125] width 114 height 17
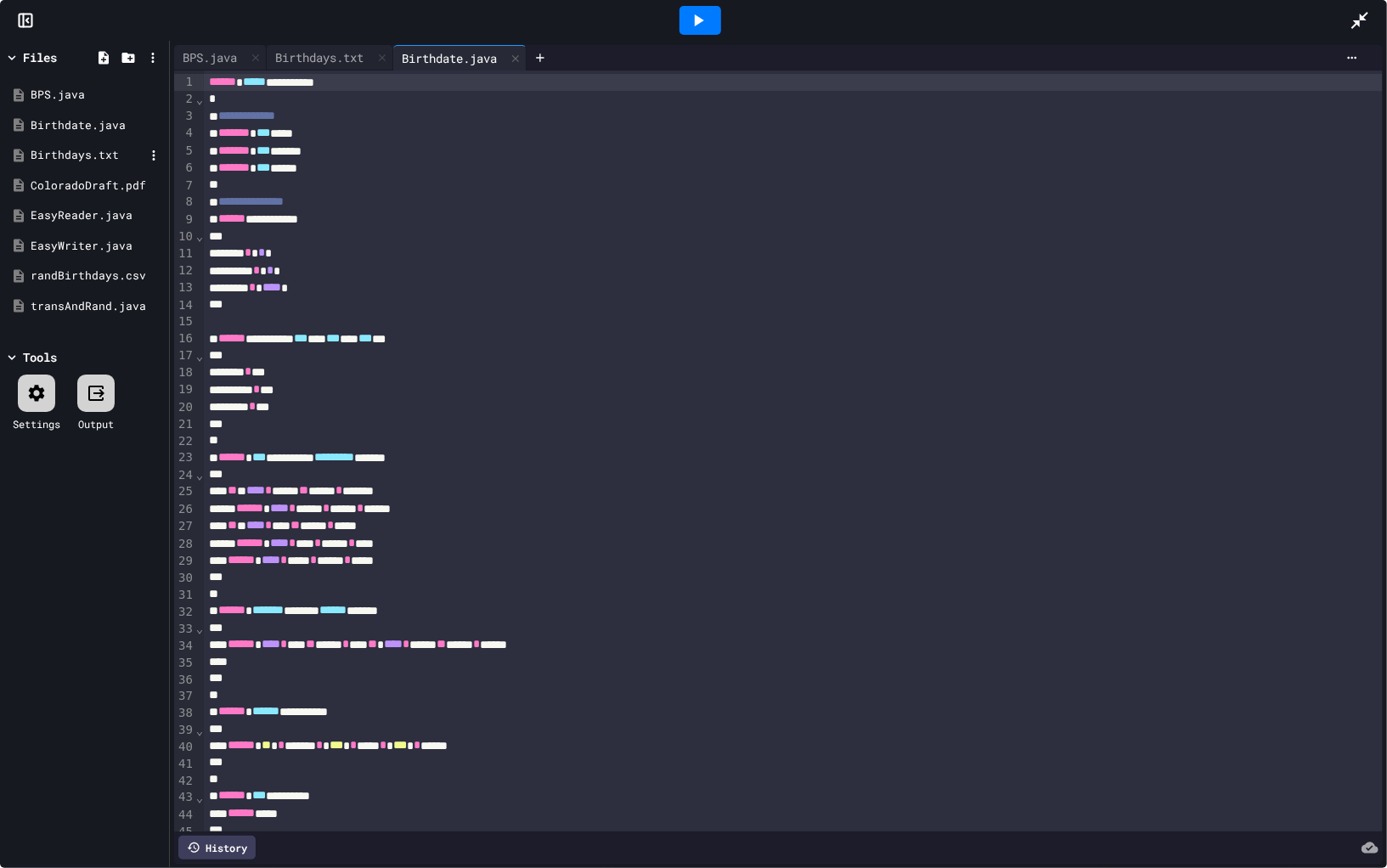
click at [85, 153] on div "Birthdays.txt" at bounding box center [87, 155] width 114 height 17
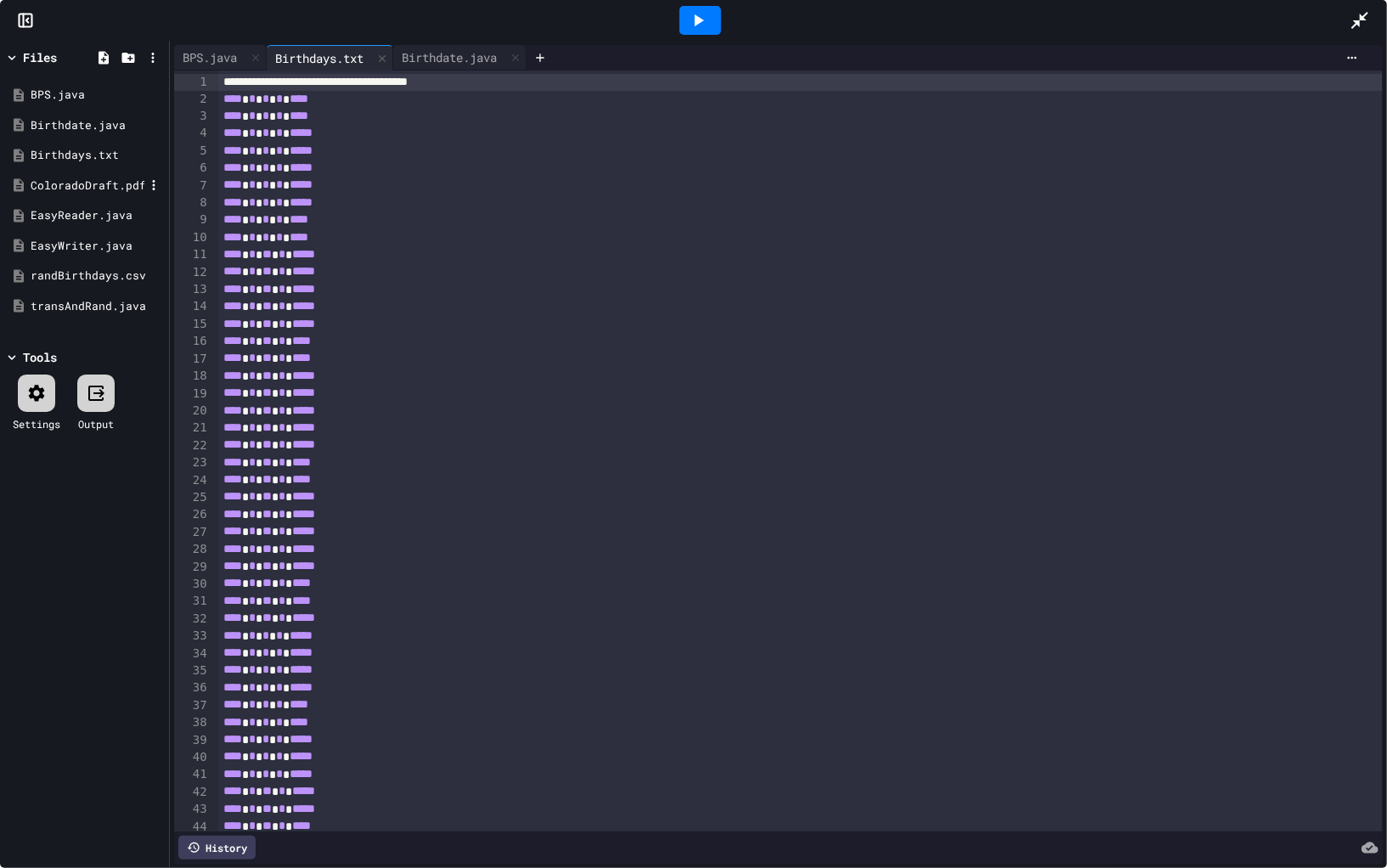
click at [86, 186] on div "ColoradoDraft.pdf" at bounding box center [87, 185] width 114 height 17
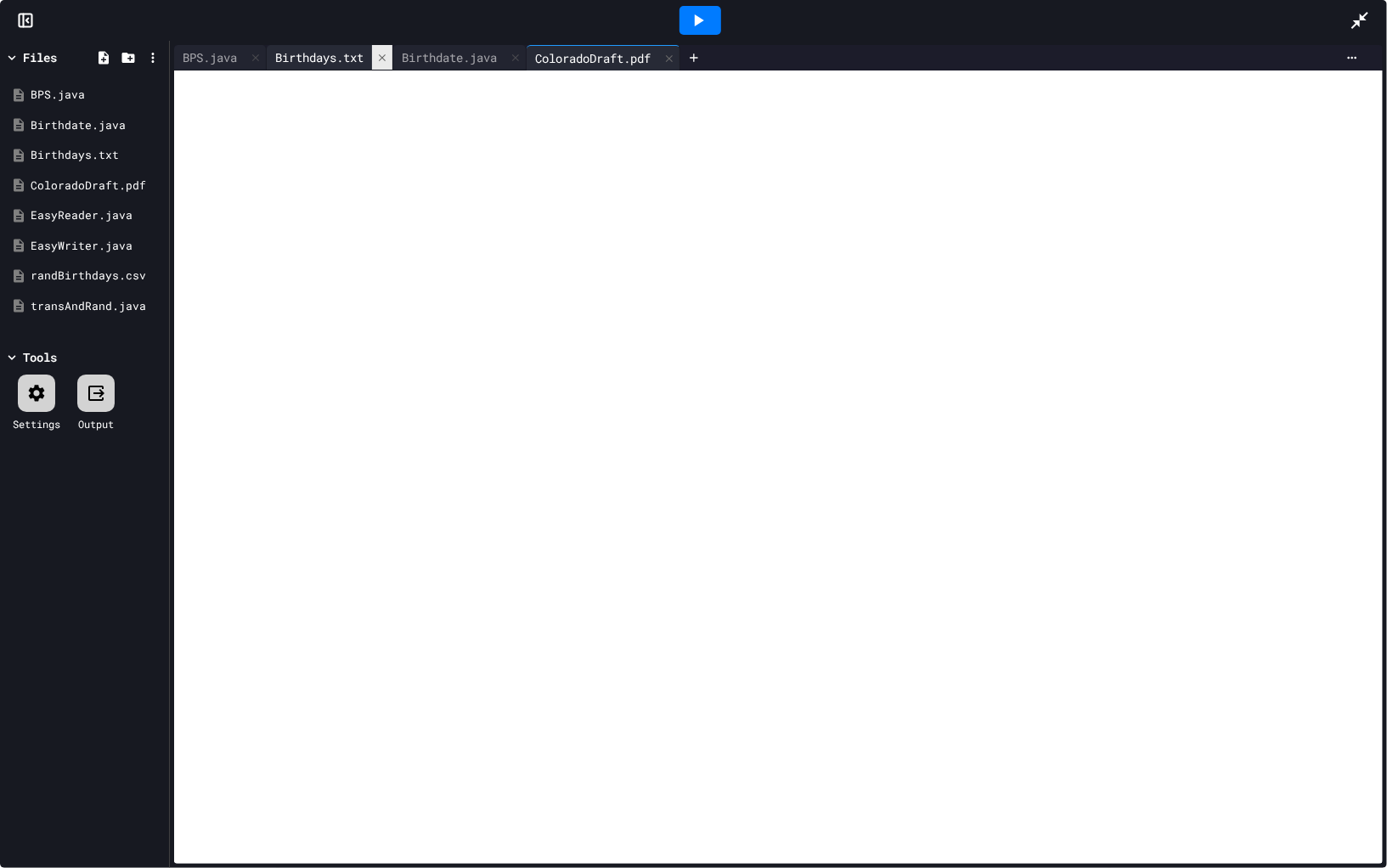
click at [390, 50] on div at bounding box center [382, 58] width 20 height 24
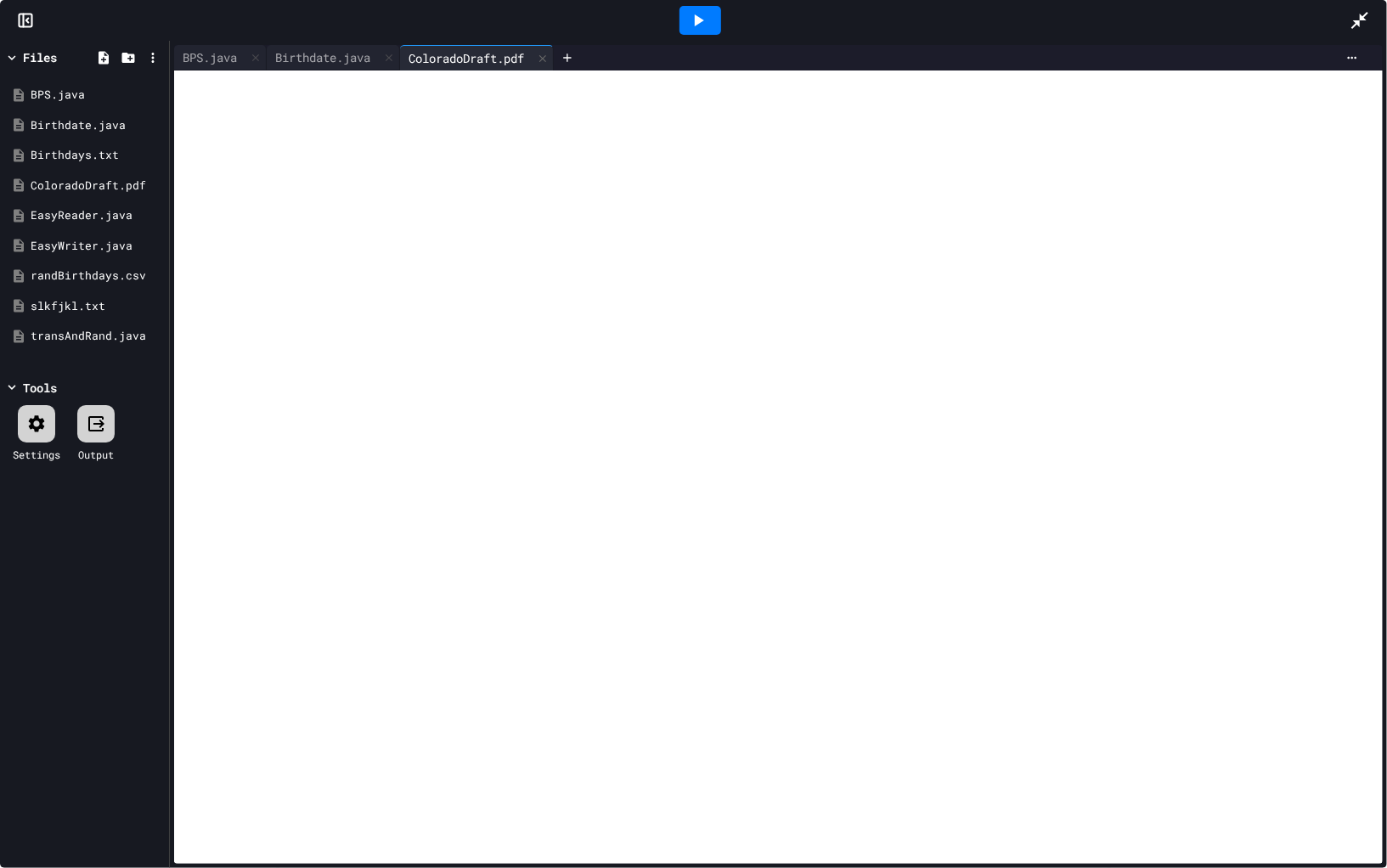
click at [1371, 20] on div at bounding box center [1369, 20] width 38 height 46
